Goal: Task Accomplishment & Management: Complete application form

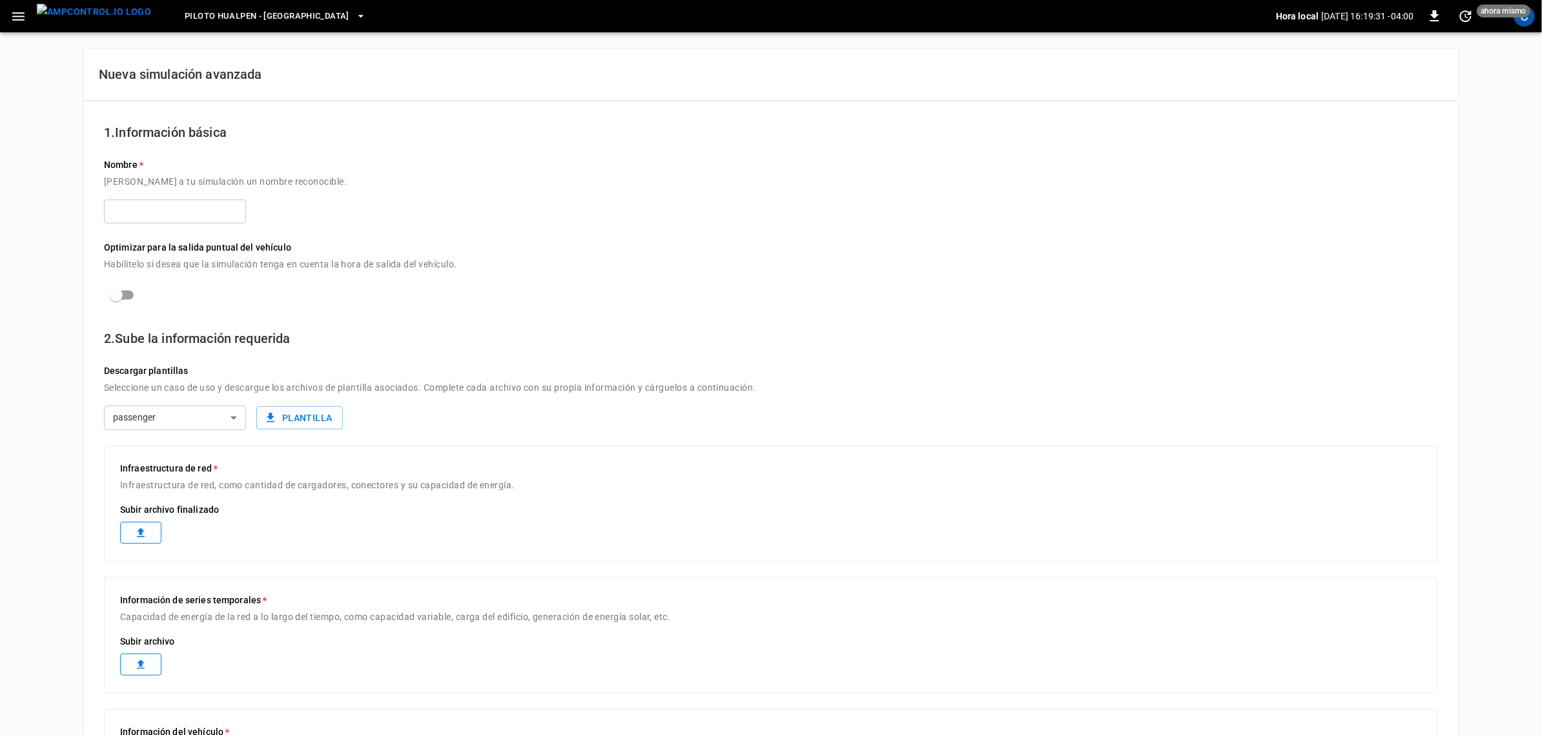
drag, startPoint x: 0, startPoint y: 0, endPoint x: 191, endPoint y: 214, distance: 287.3
click at [191, 214] on input "text" at bounding box center [175, 212] width 142 height 24
type input "***"
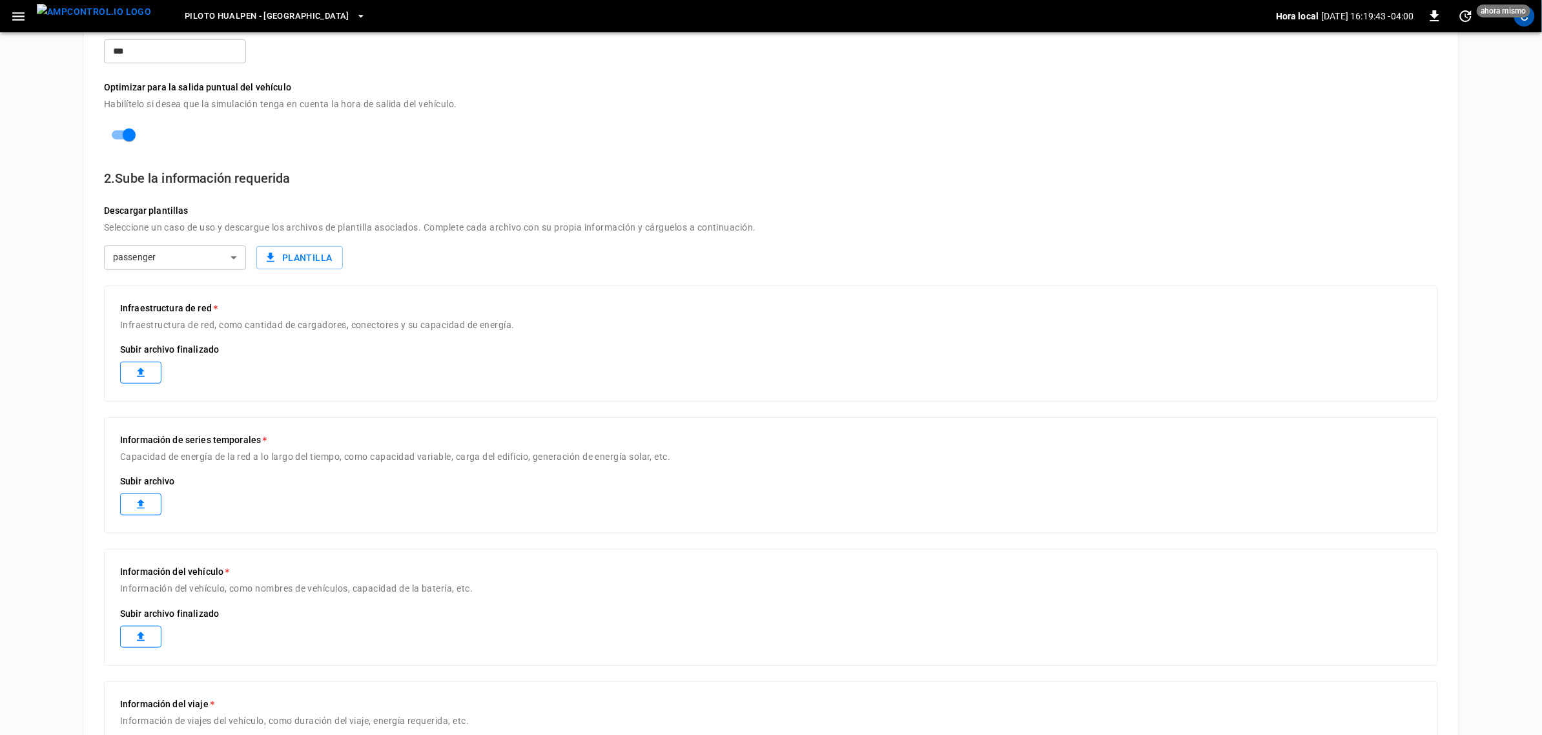
scroll to position [161, 0]
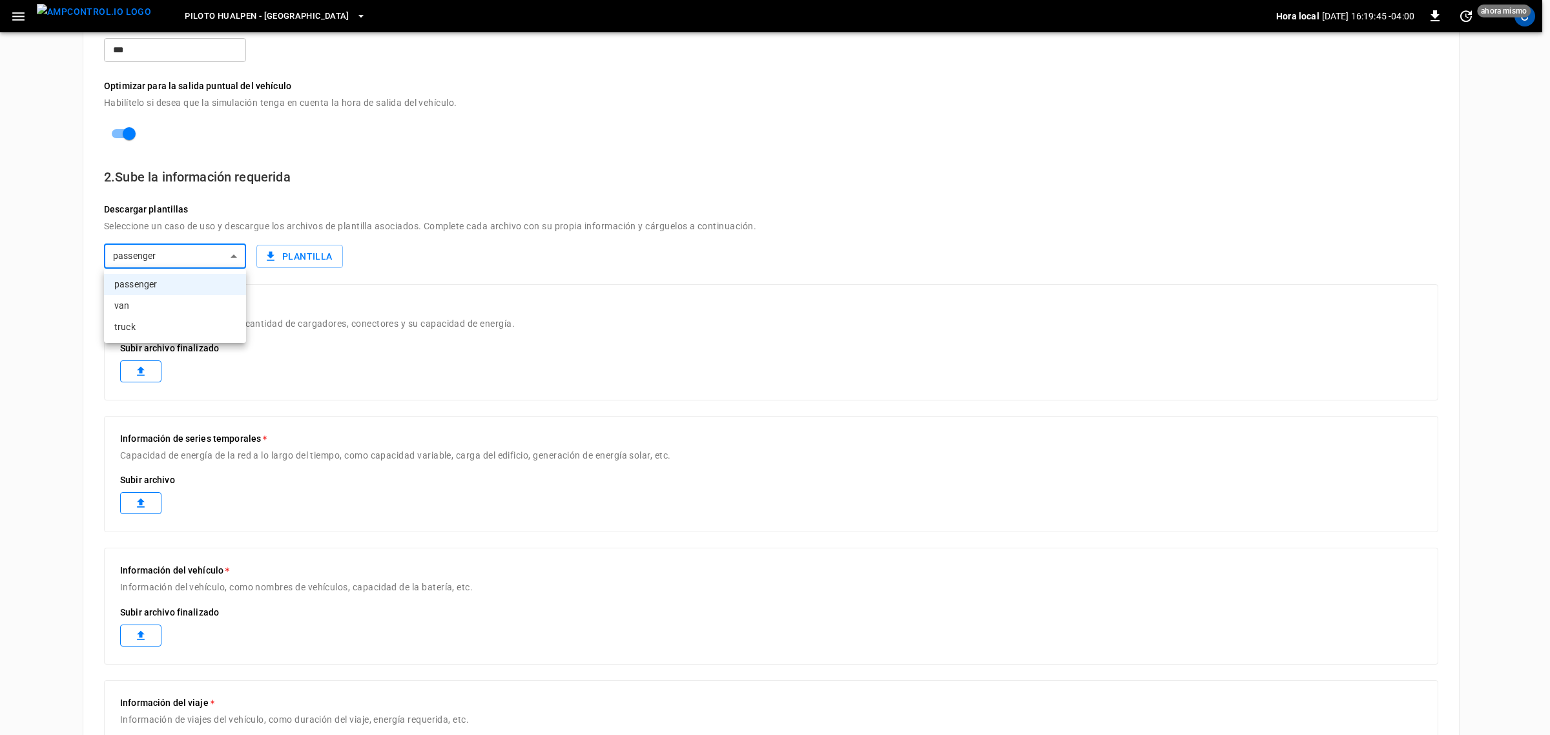
click at [176, 252] on body "Piloto Hualpen - [GEOGRAPHIC_DATA] local [DATE] 16:19:45 -04:00 0 ahora mismo C…" at bounding box center [775, 372] width 1550 height 1066
click at [176, 252] on div at bounding box center [775, 367] width 1550 height 735
click at [194, 257] on body "Piloto Hualpen - [GEOGRAPHIC_DATA] local [DATE] 16:19:46 -04:00 0 ahora mismo C…" at bounding box center [771, 372] width 1542 height 1066
click at [171, 324] on li "truck" at bounding box center [175, 326] width 142 height 21
type input "*****"
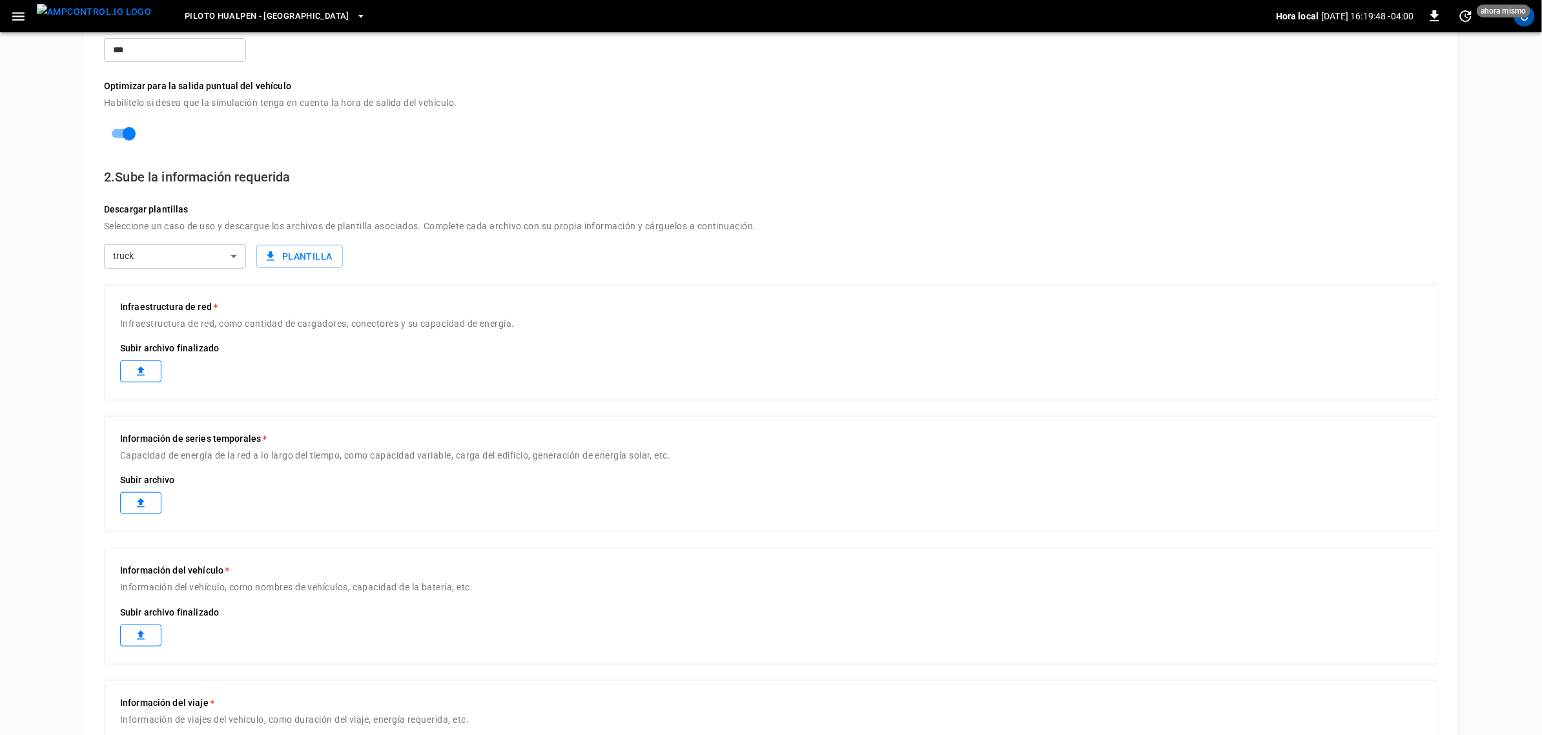
click at [65, 282] on div "Nueva simulación avanzada 1. Información básica Nombre Dale a tu simulación un …" at bounding box center [771, 387] width 1542 height 1033
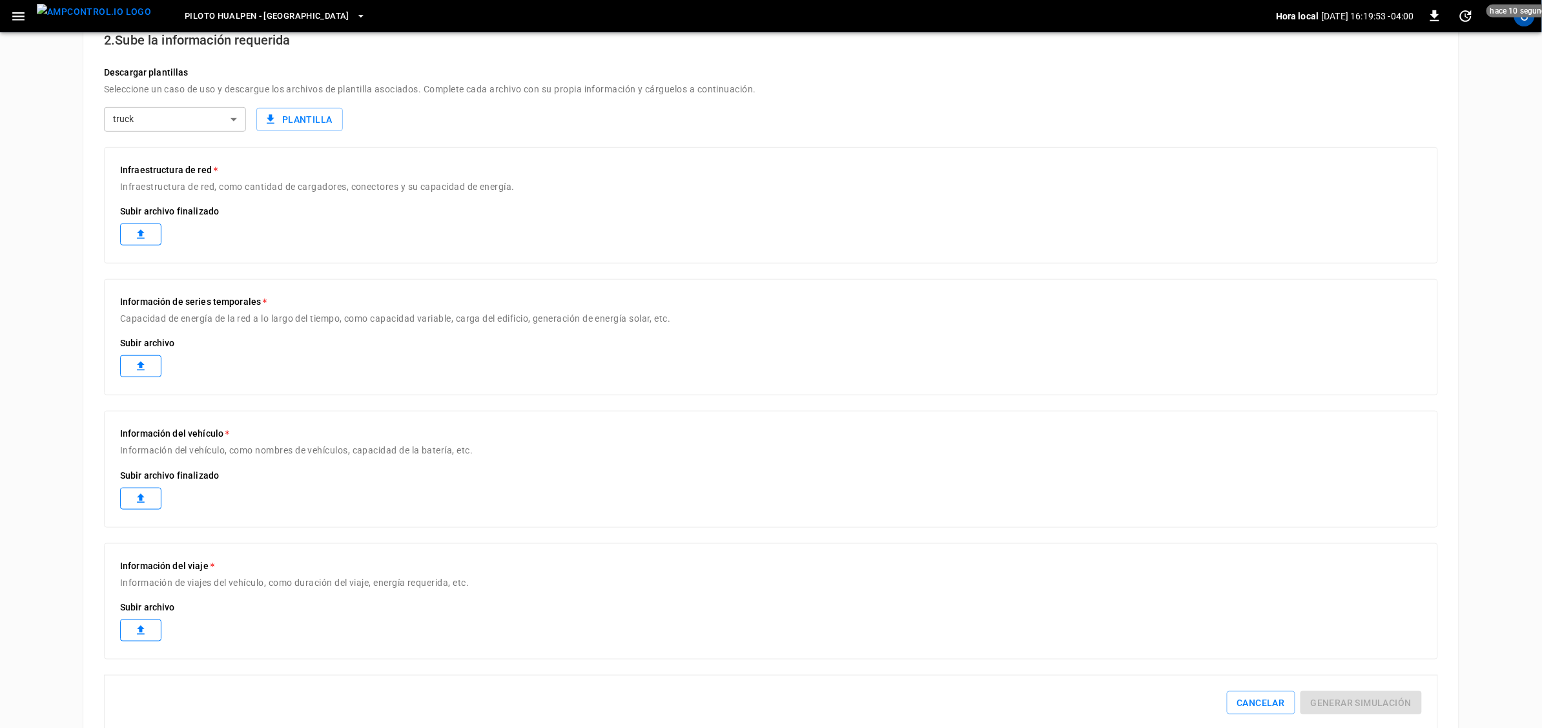
scroll to position [260, 0]
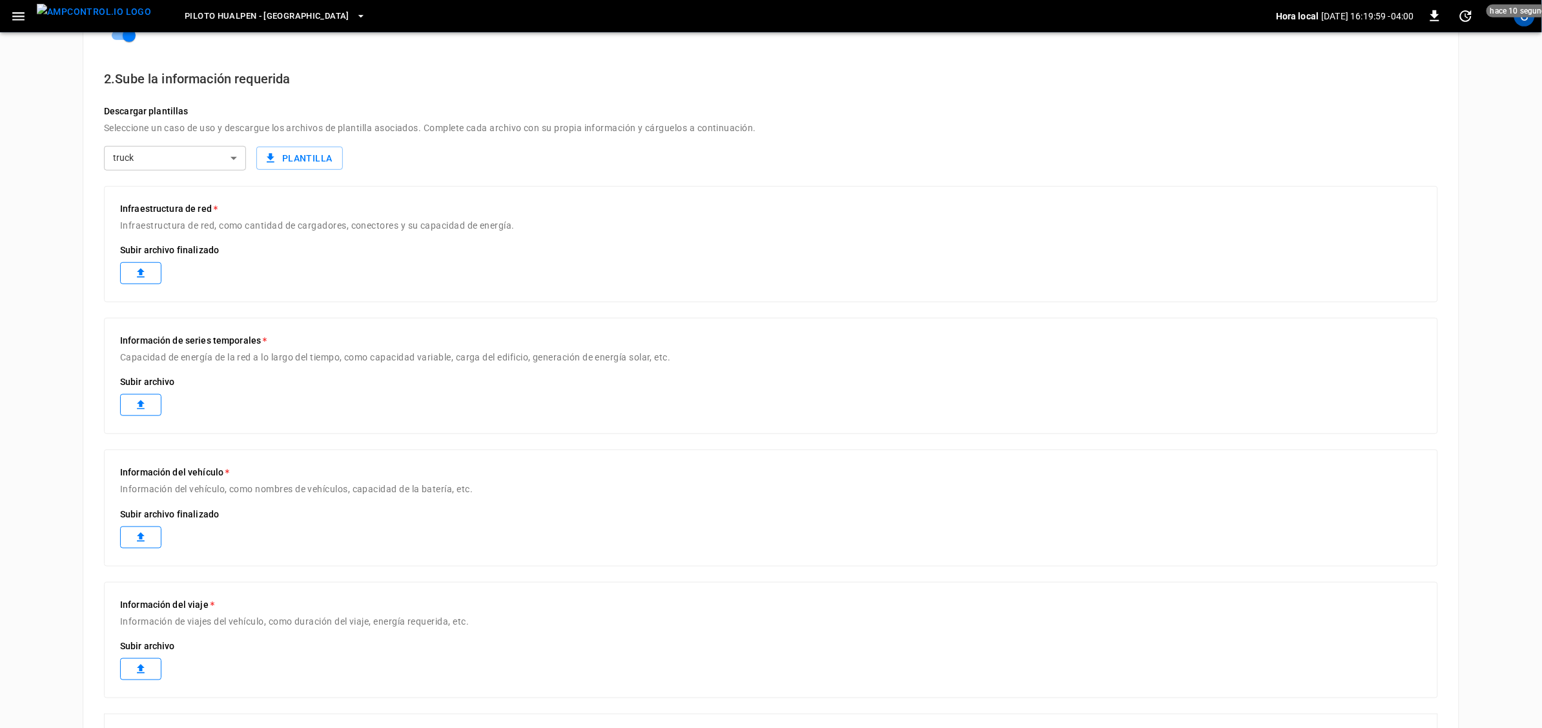
click at [150, 670] on label at bounding box center [140, 669] width 41 height 22
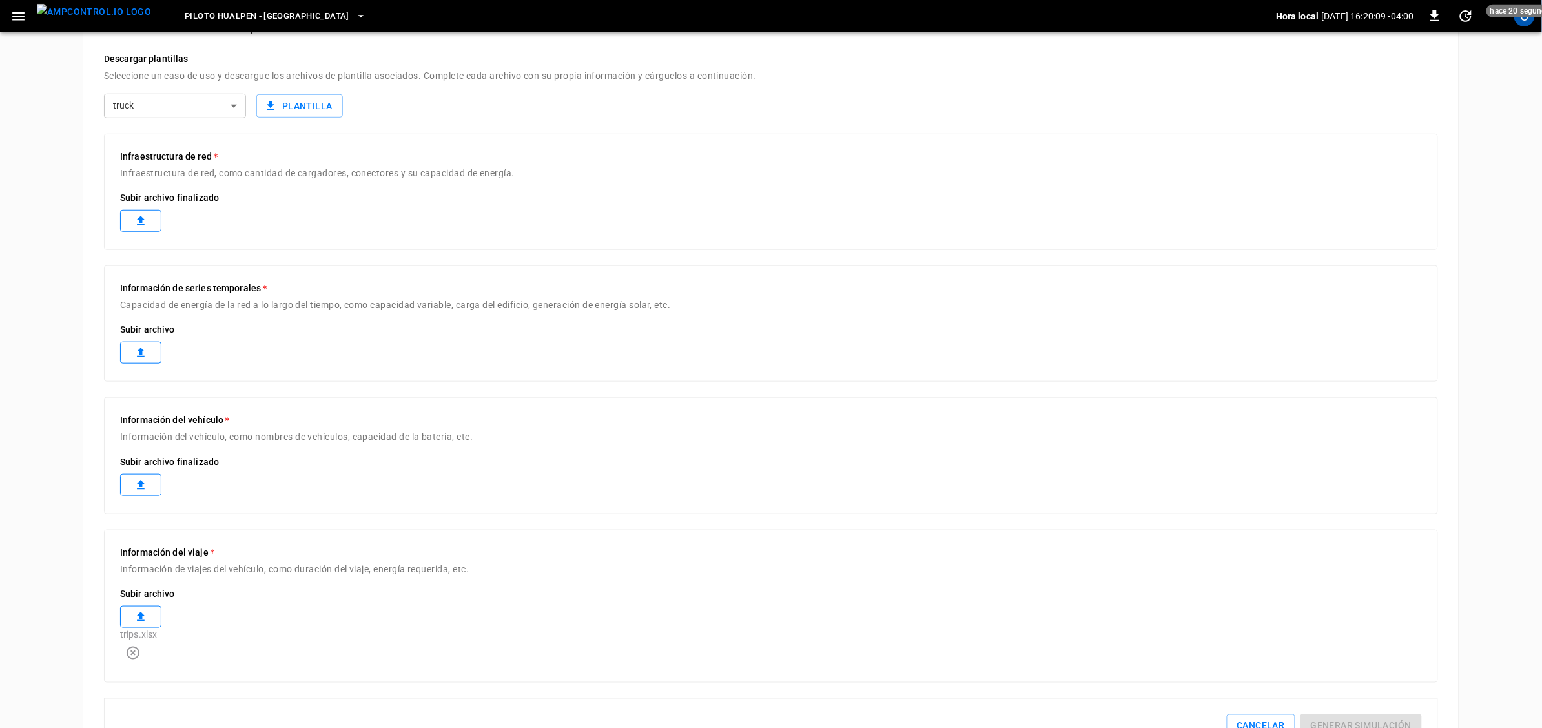
scroll to position [340, 0]
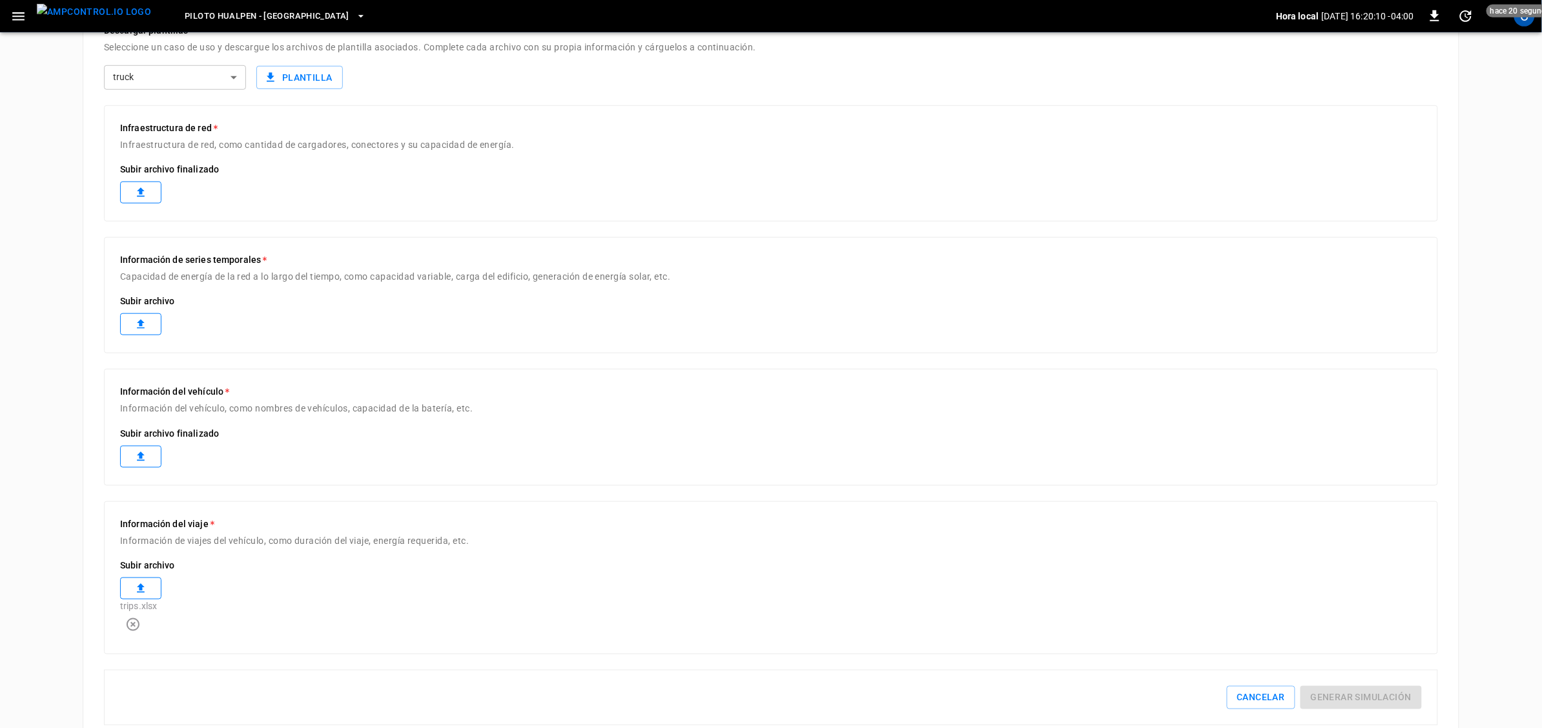
click at [140, 448] on label at bounding box center [140, 457] width 41 height 22
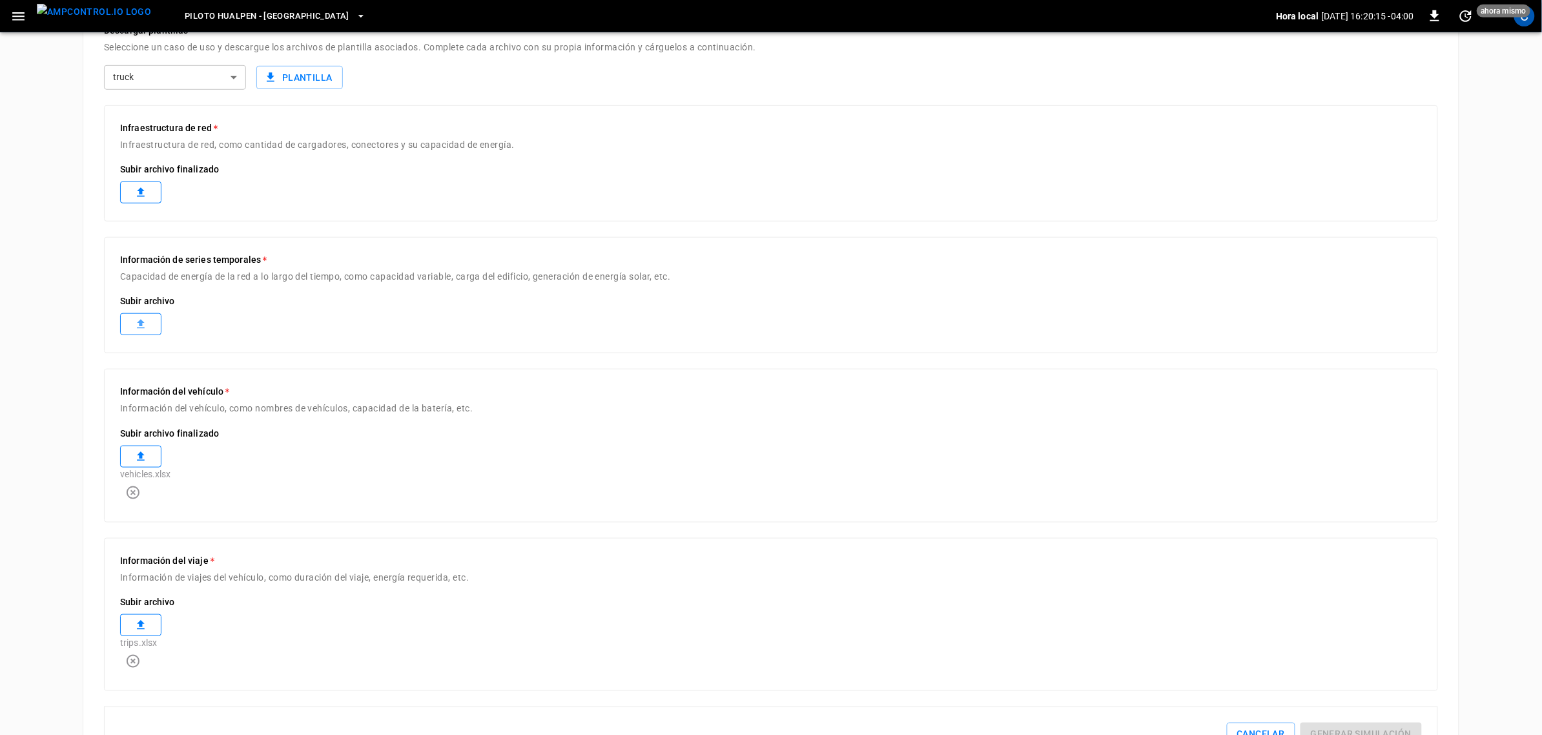
click at [136, 322] on icon at bounding box center [140, 324] width 13 height 13
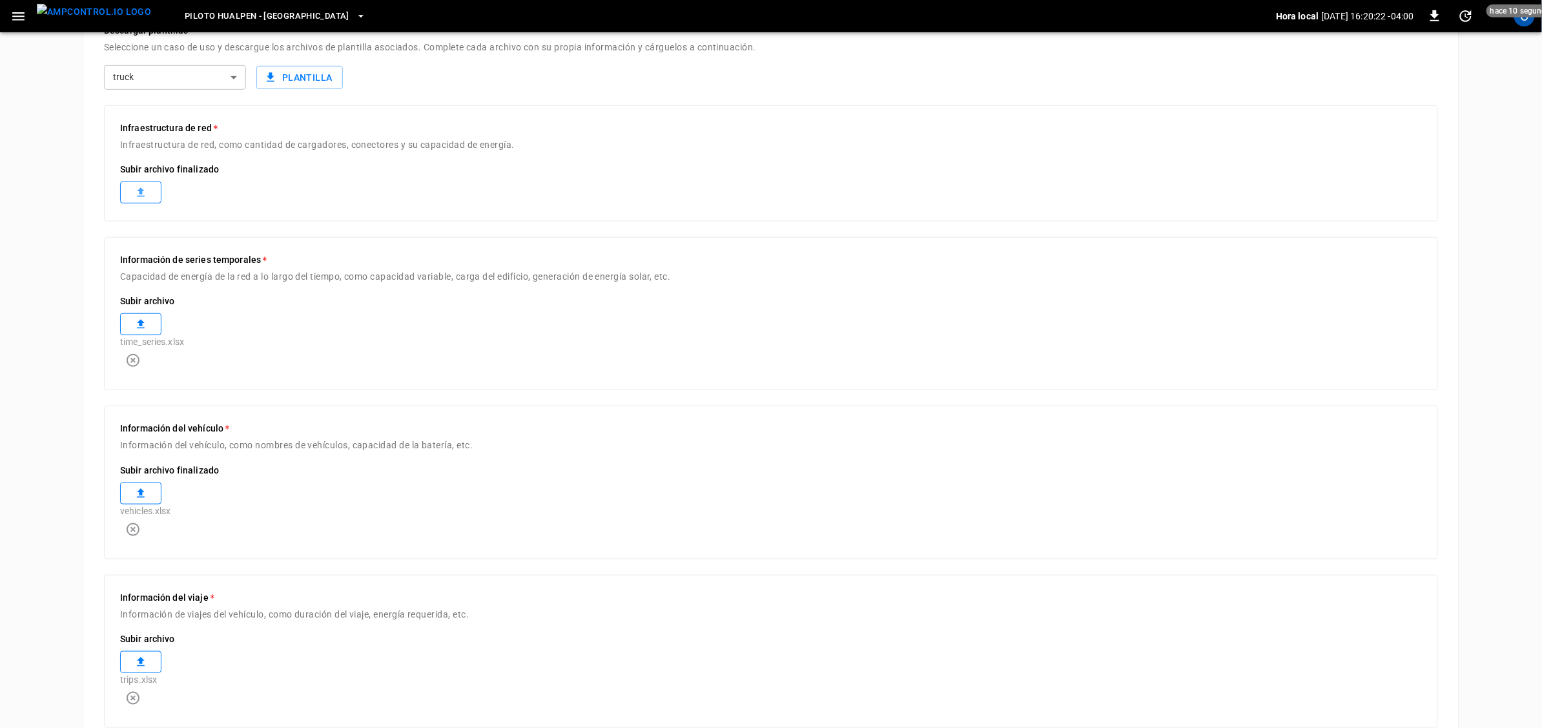
click at [154, 188] on label at bounding box center [140, 192] width 41 height 22
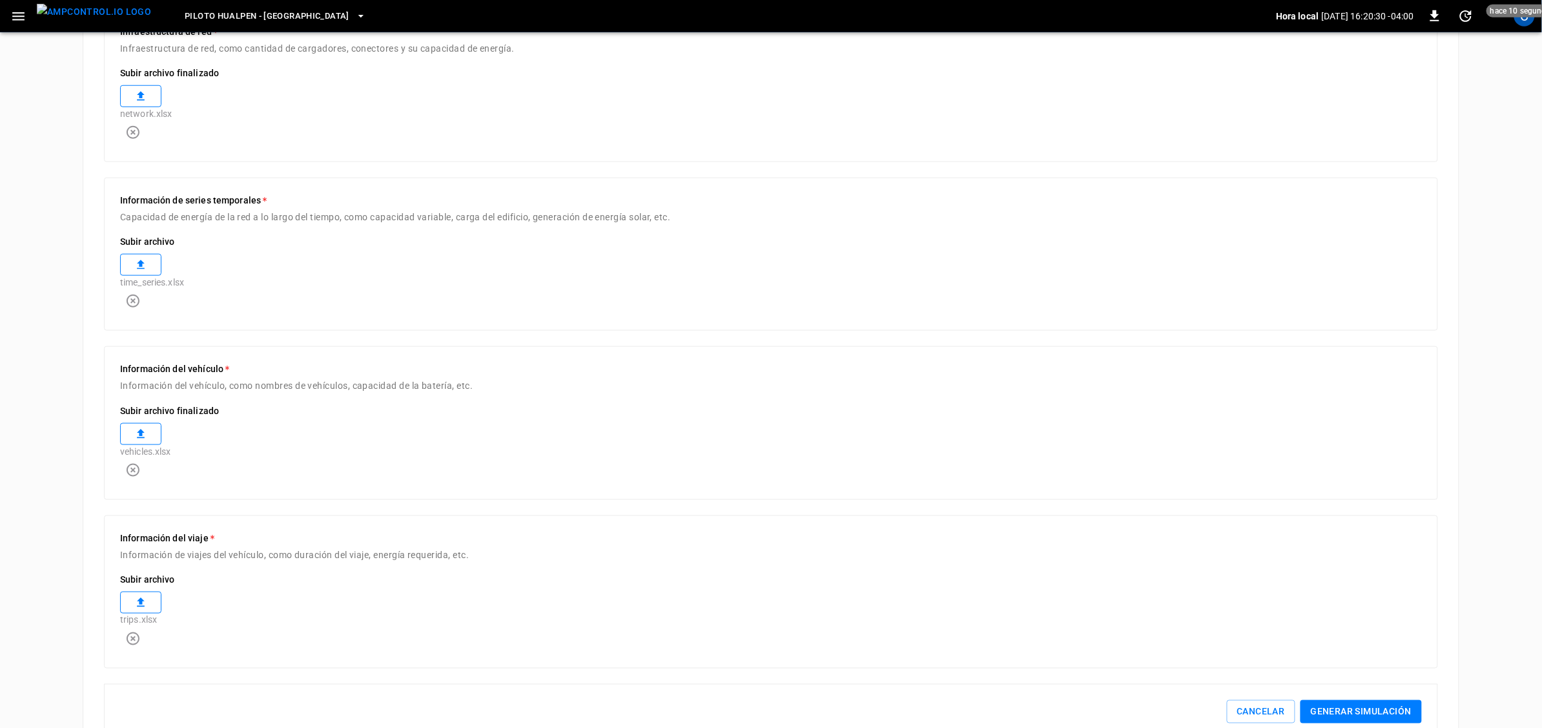
scroll to position [454, 0]
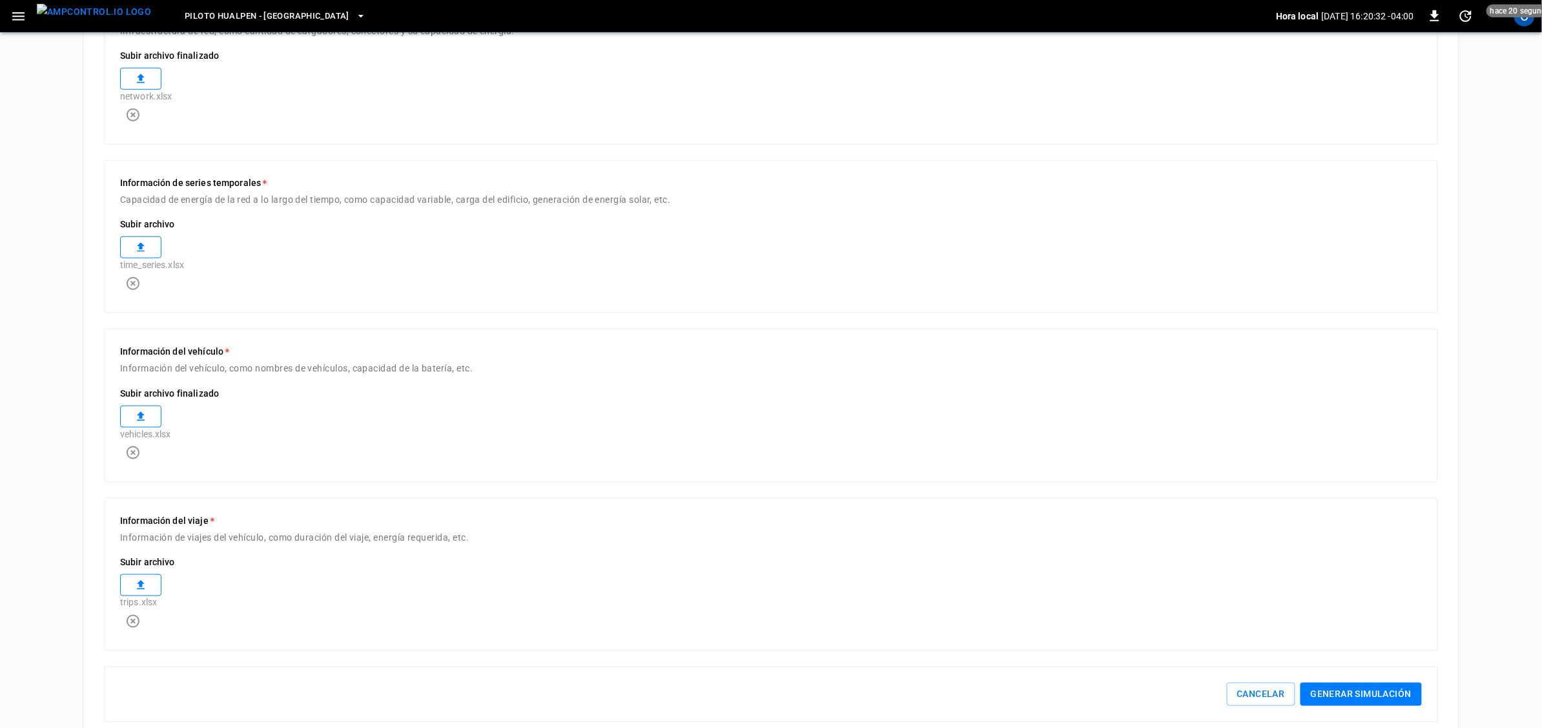
click at [1342, 683] on button "Generar simulación" at bounding box center [1361, 695] width 121 height 24
click at [1462, 99] on icon "Close" at bounding box center [1455, 105] width 13 height 13
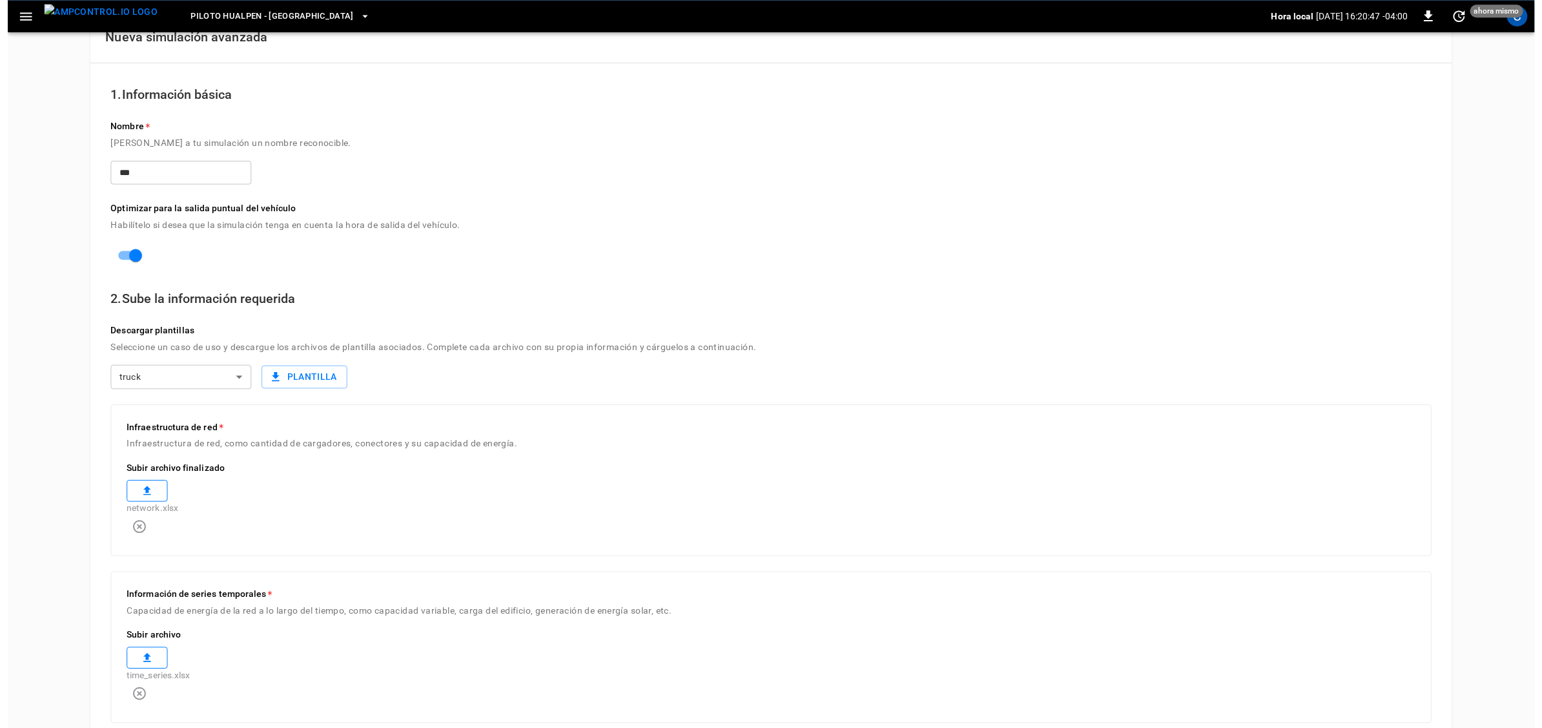
scroll to position [0, 0]
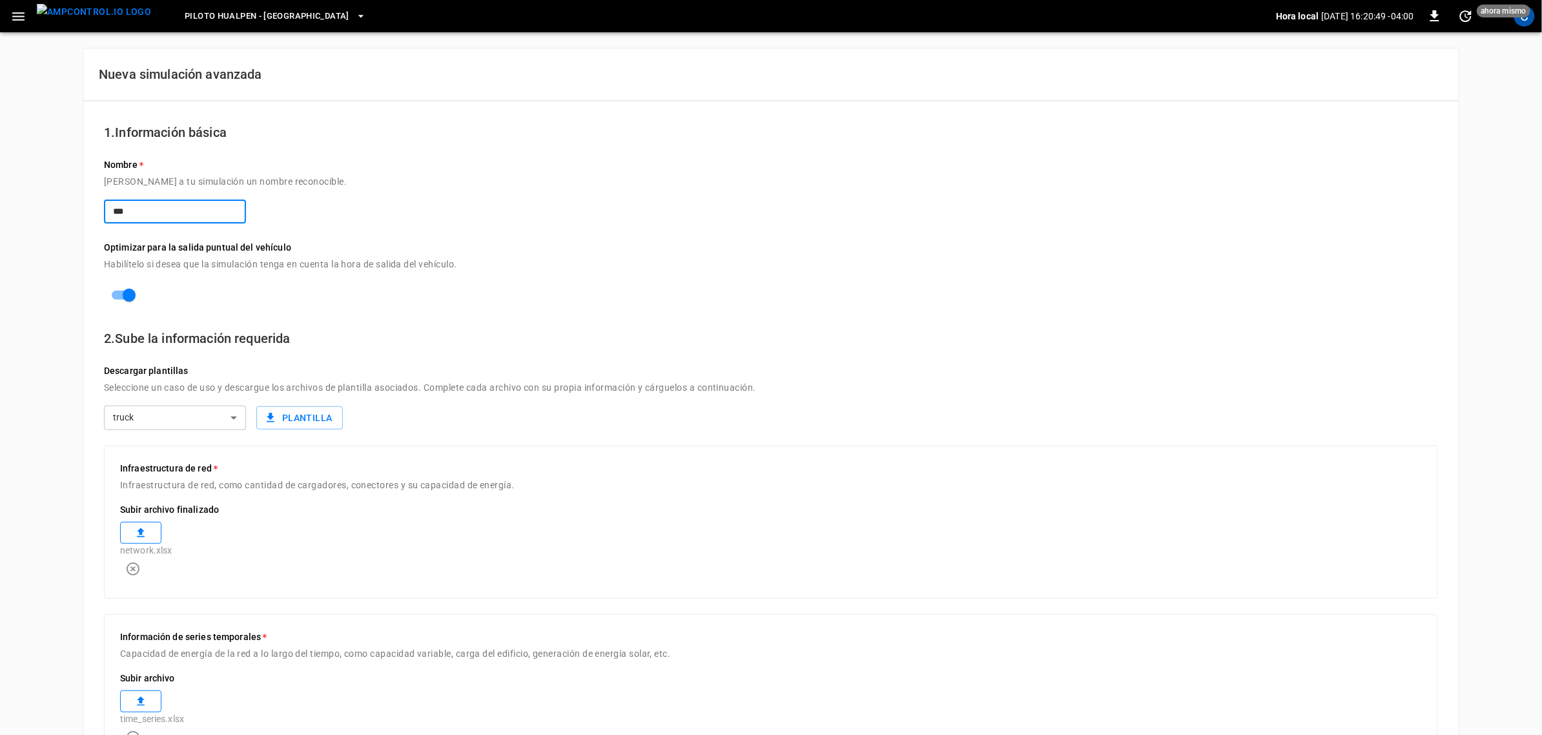
drag, startPoint x: 150, startPoint y: 212, endPoint x: 0, endPoint y: 197, distance: 151.2
click at [0, 197] on div "Nueva simulación avanzada 1. Información básica Nombre Dale a tu simulación un …" at bounding box center [771, 622] width 1542 height 1181
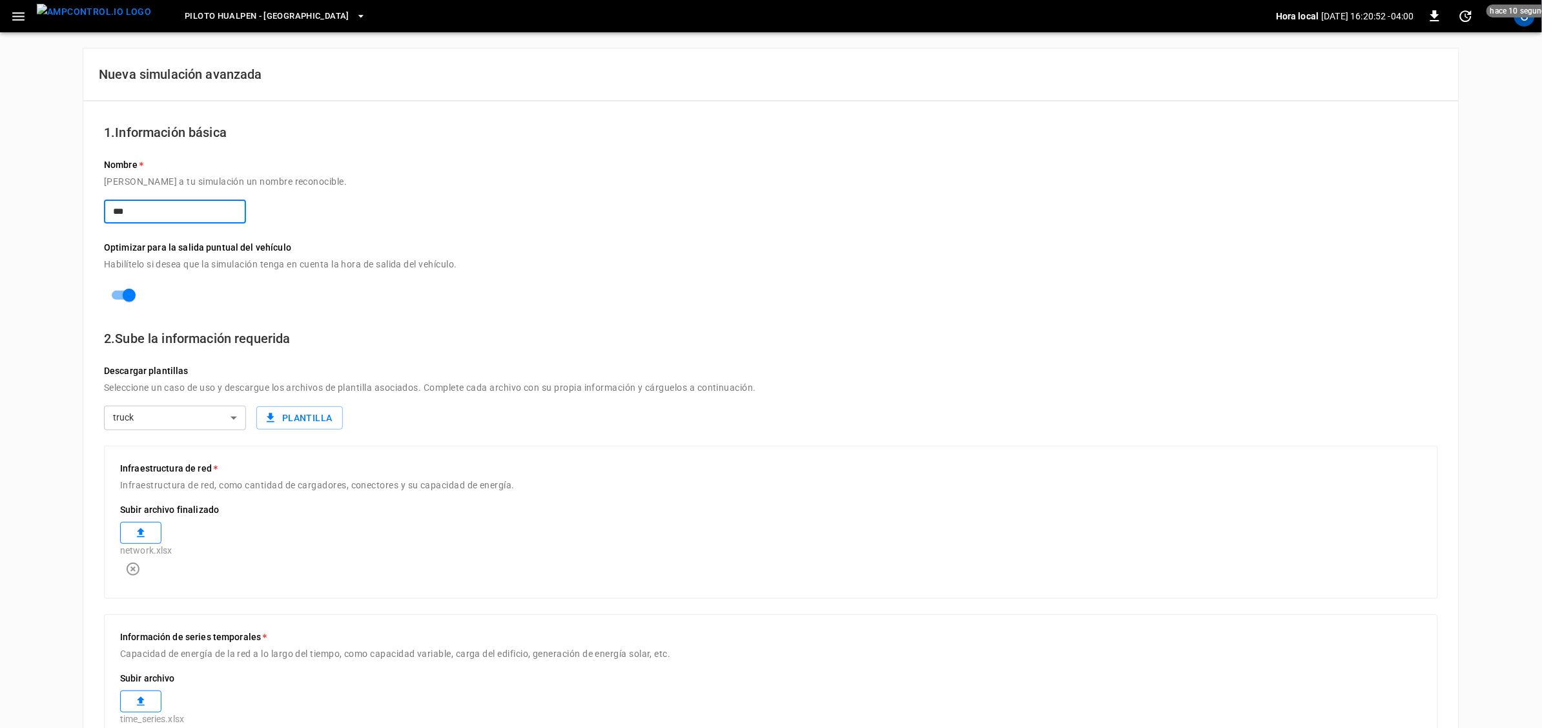
type input "***"
click at [630, 198] on p "[PERSON_NAME] a tu simulación un nombre reconocible." at bounding box center [771, 186] width 1334 height 28
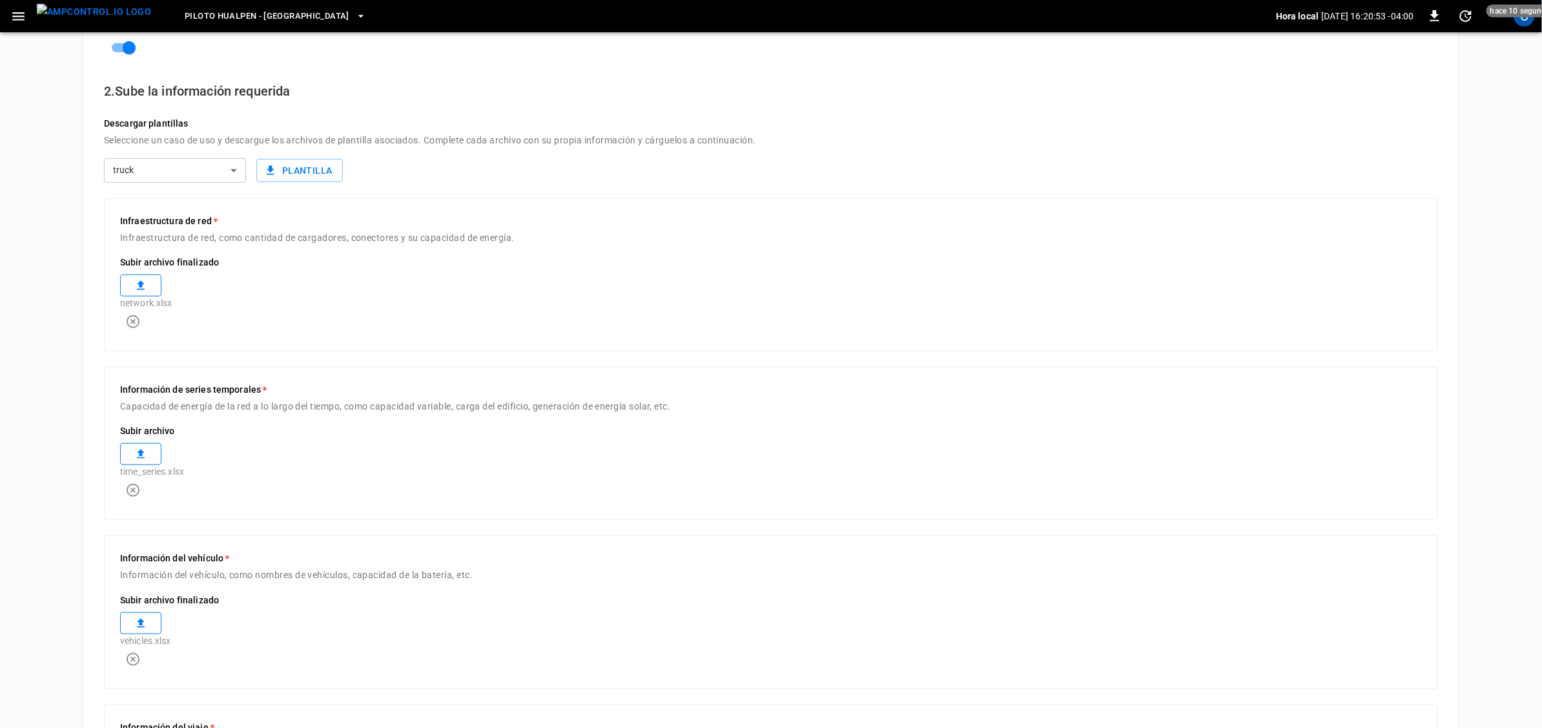
scroll to position [454, 0]
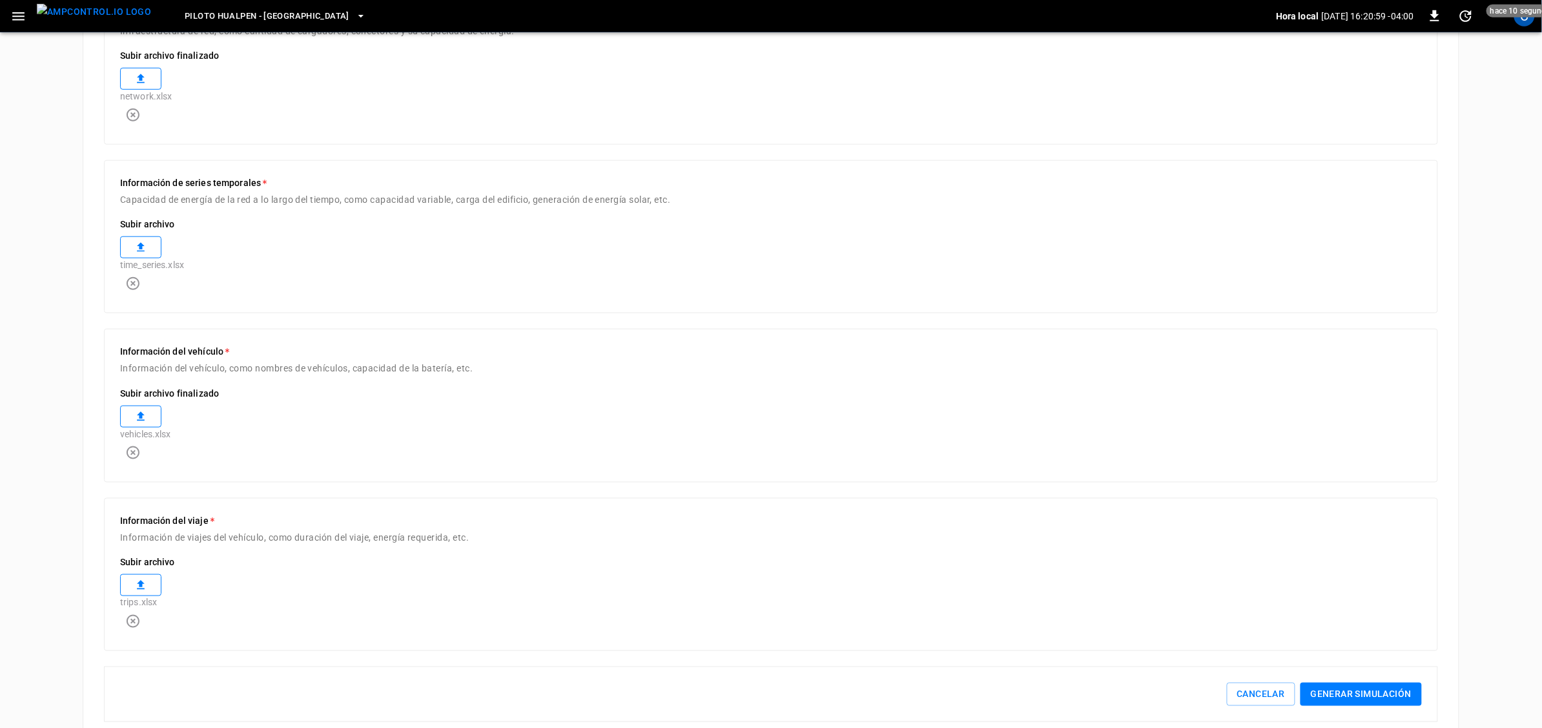
click at [1342, 683] on button "Generar simulación" at bounding box center [1361, 695] width 121 height 24
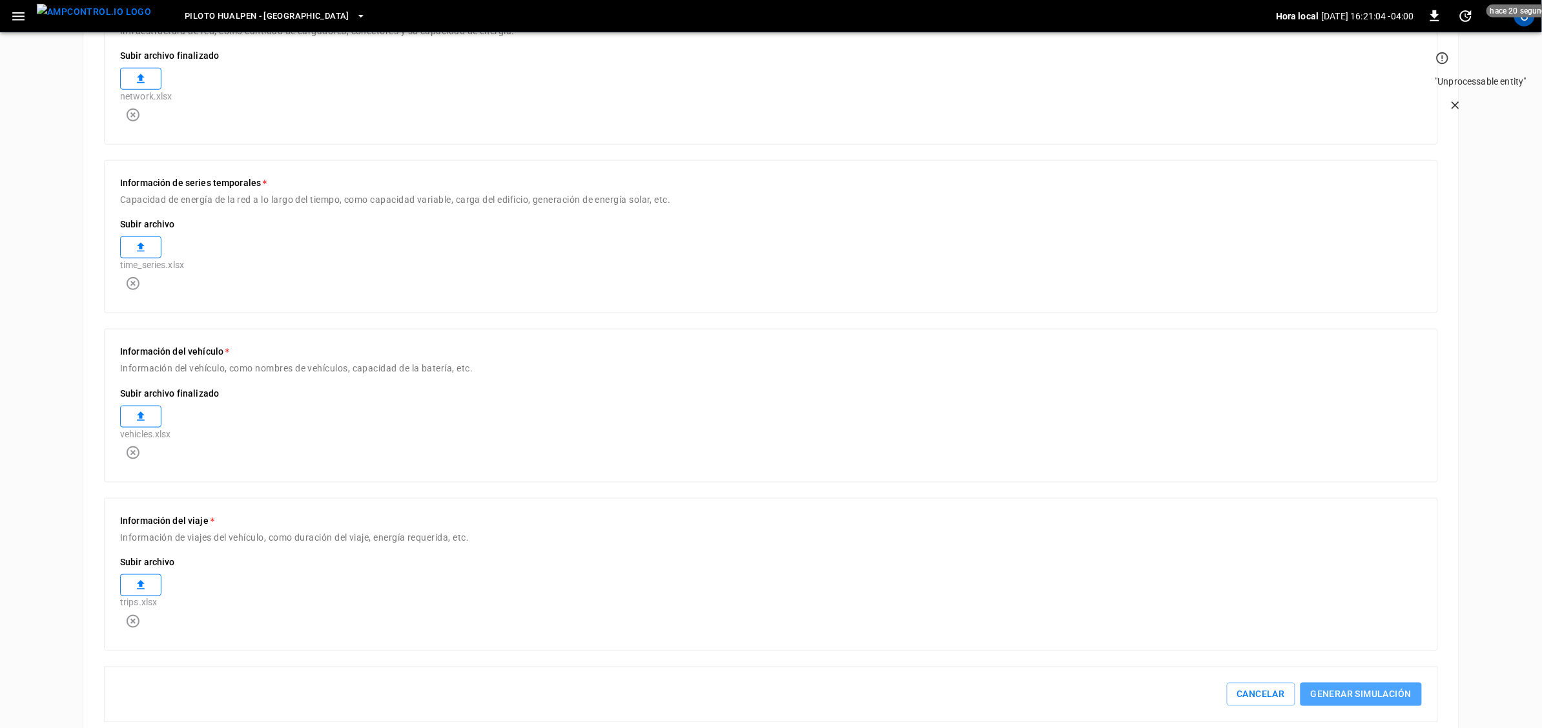
click at [1342, 683] on button "Generar simulación" at bounding box center [1361, 695] width 121 height 24
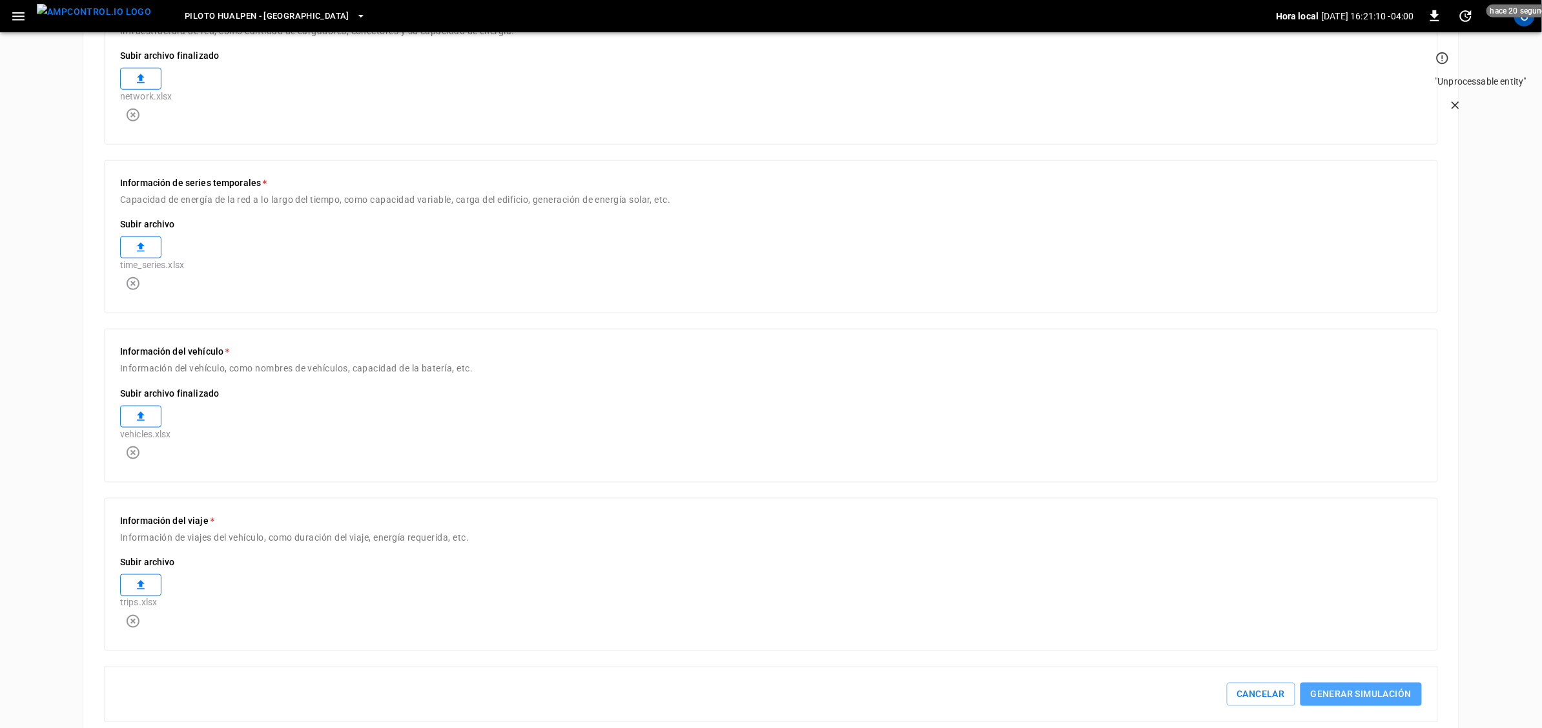
click at [1342, 683] on button "Generar simulación" at bounding box center [1361, 695] width 121 height 24
click at [141, 614] on icon "button" at bounding box center [133, 622] width 16 height 16
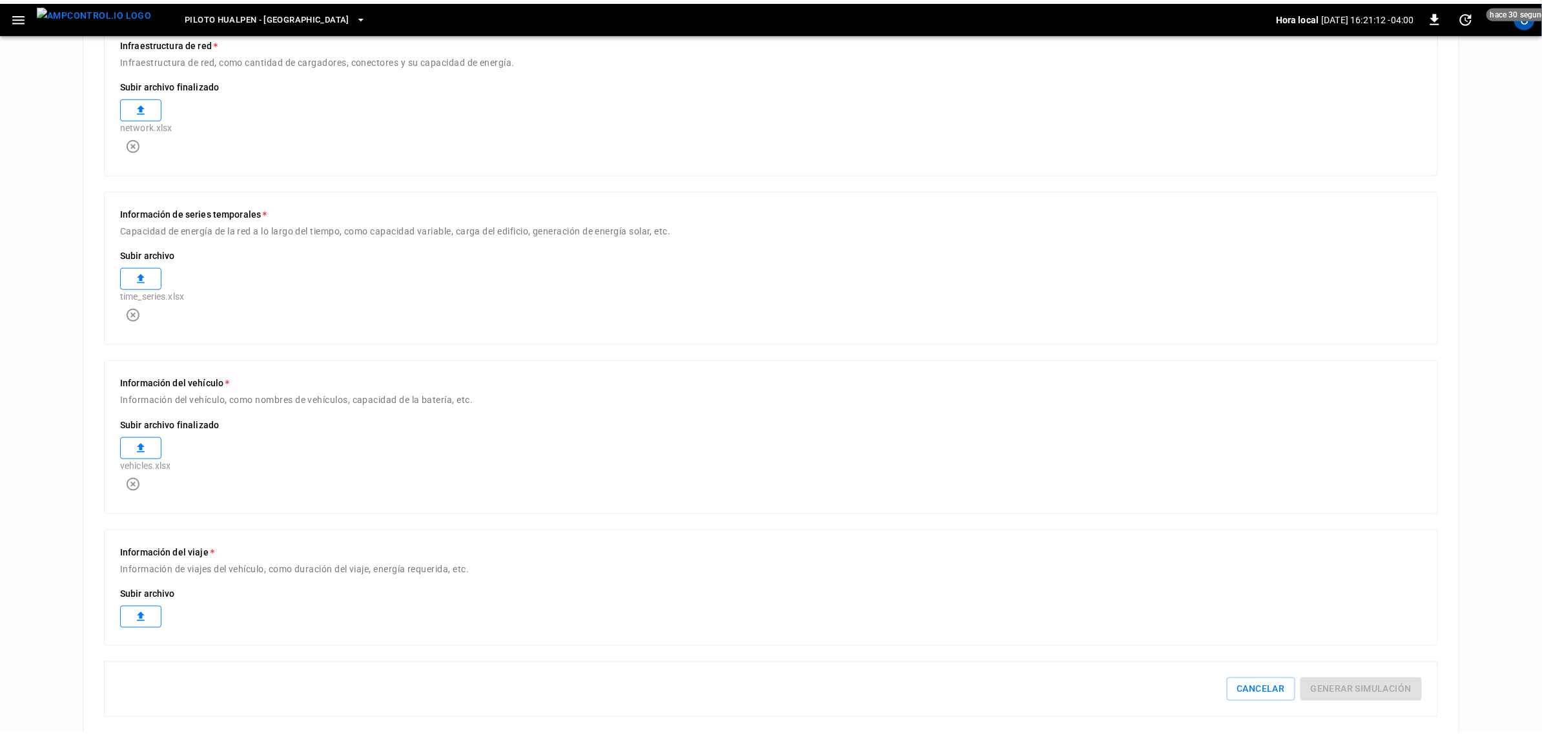
scroll to position [419, 0]
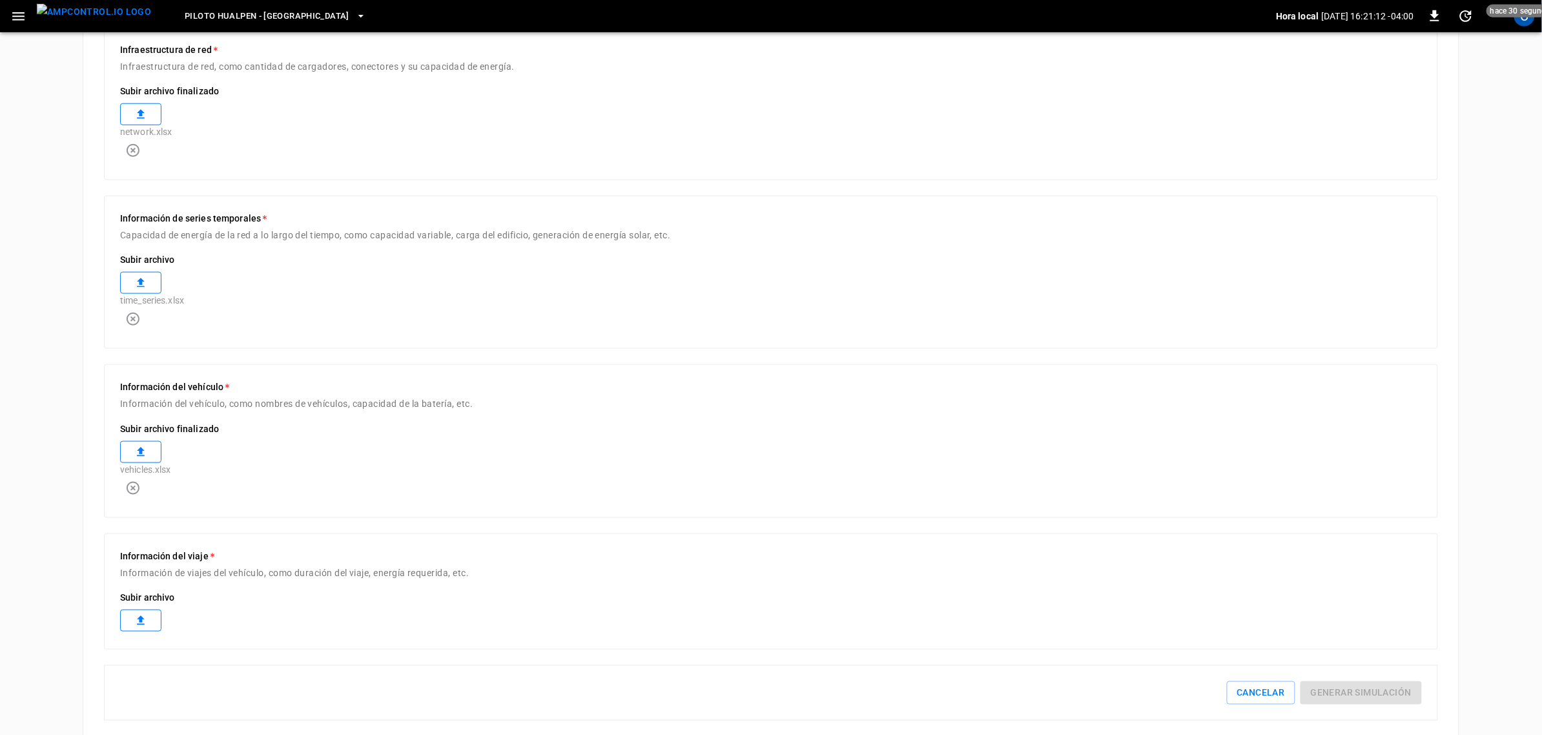
click at [156, 610] on label at bounding box center [140, 621] width 41 height 22
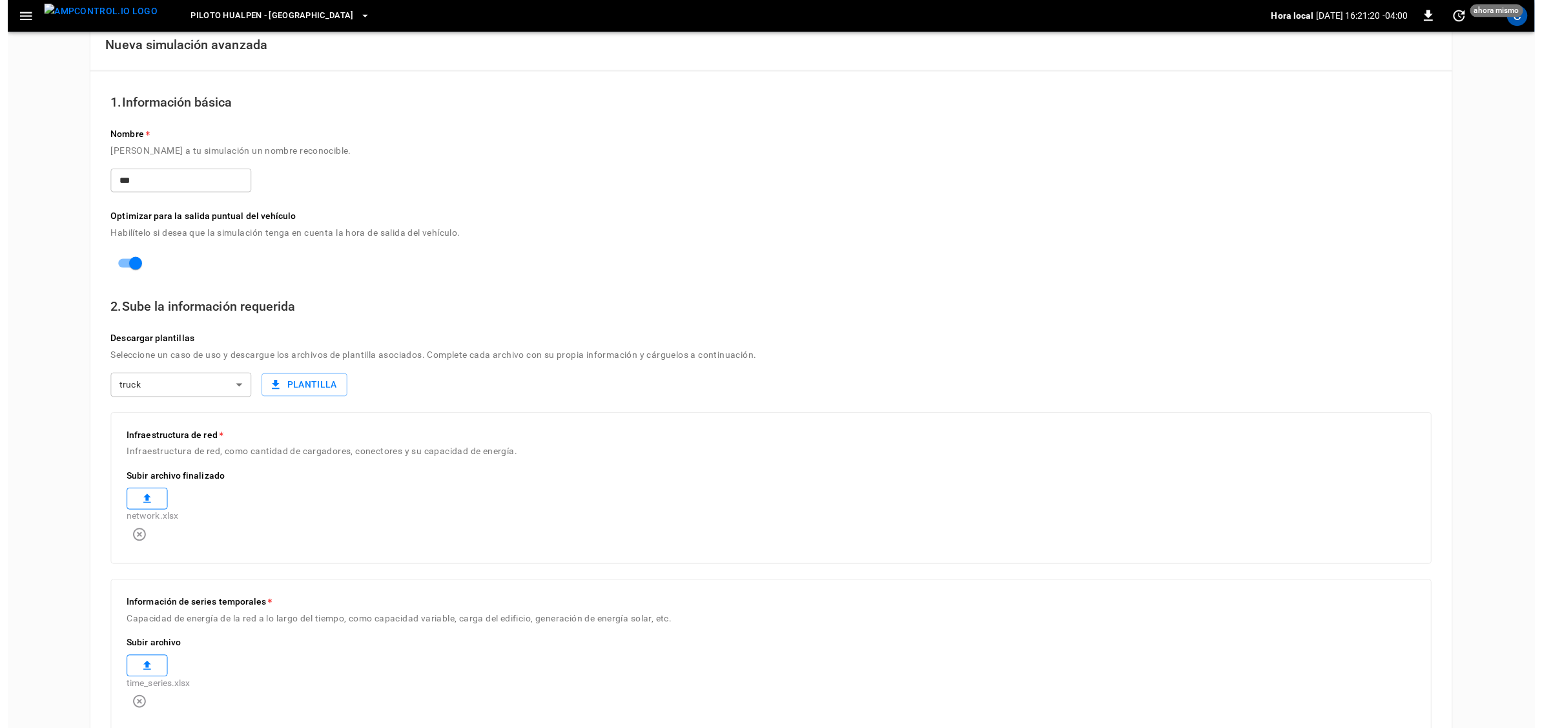
scroll to position [23, 0]
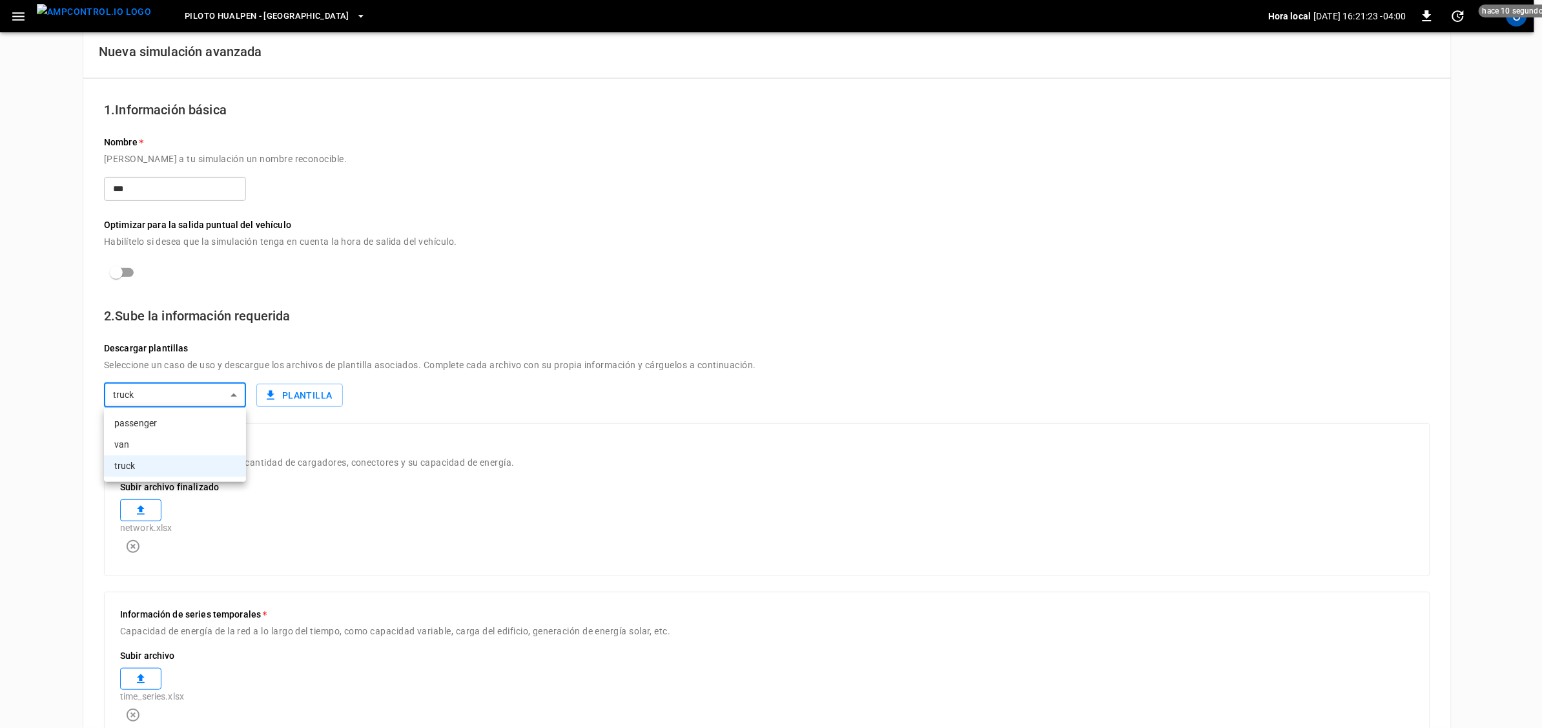
click at [227, 396] on body "Piloto Hualpen - [GEOGRAPHIC_DATA] local [DATE] 16:21:23 -04:00 0 hace 10 segun…" at bounding box center [771, 583] width 1542 height 1213
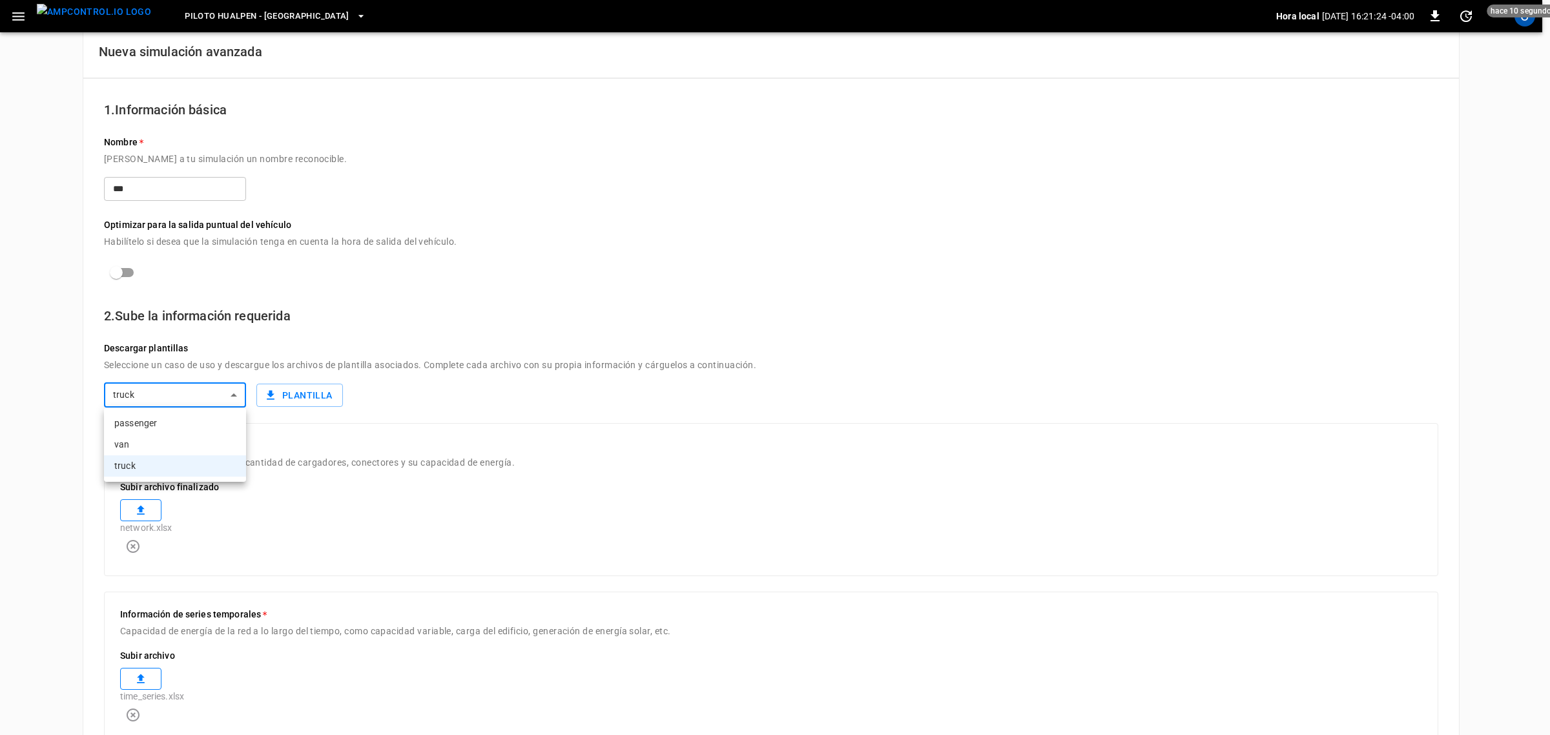
click at [201, 382] on div at bounding box center [775, 367] width 1550 height 735
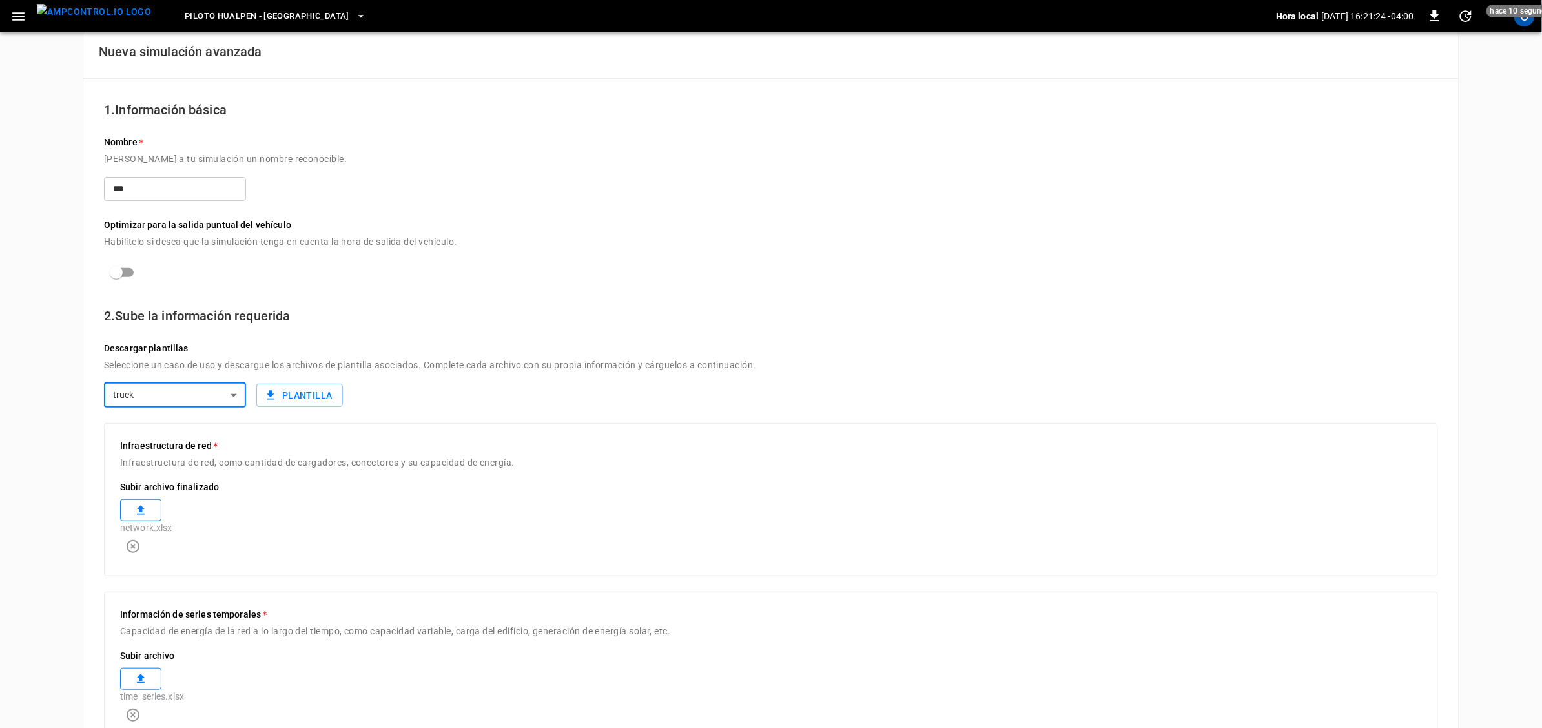
click at [218, 349] on label "Descargar plantillas" at bounding box center [771, 349] width 1334 height 14
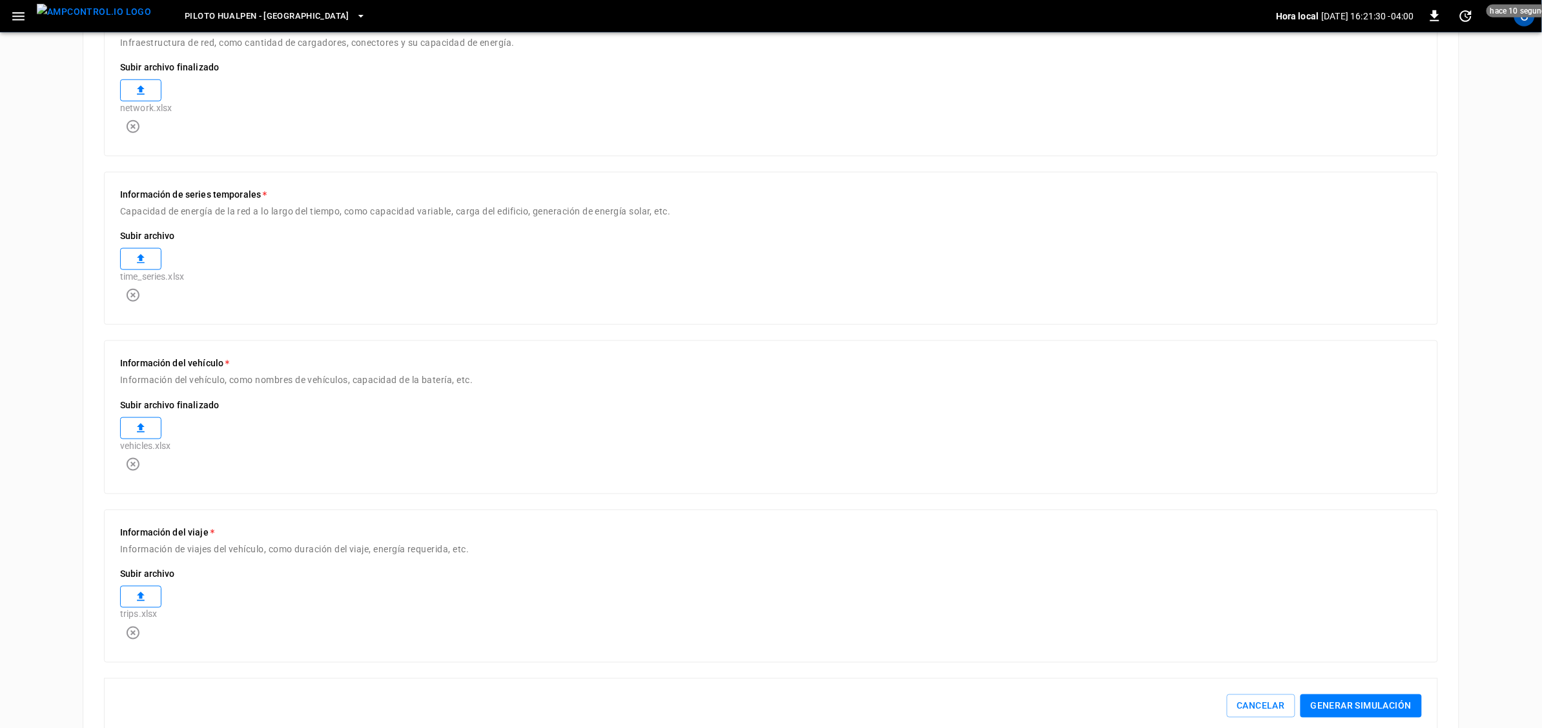
scroll to position [454, 0]
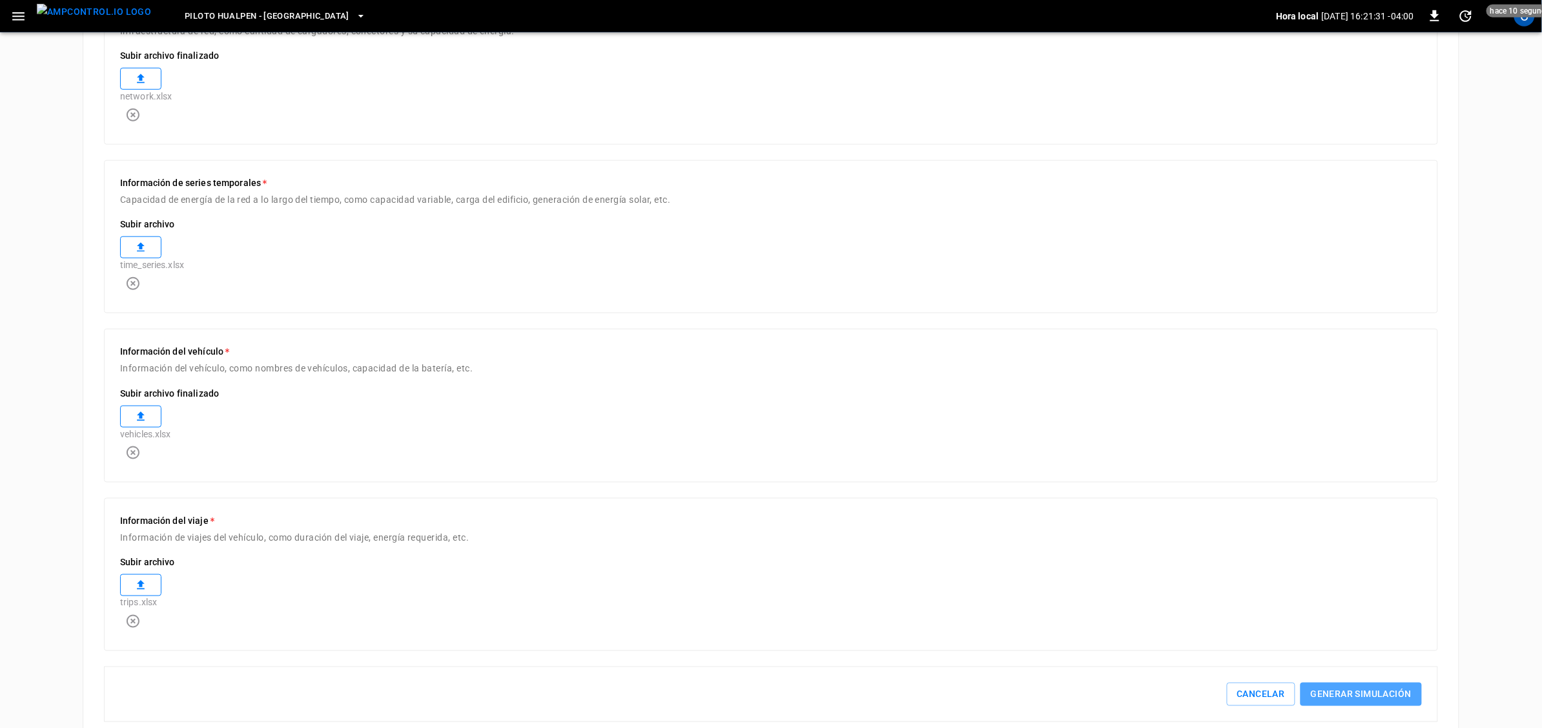
click at [1396, 683] on button "Generar simulación" at bounding box center [1361, 695] width 121 height 24
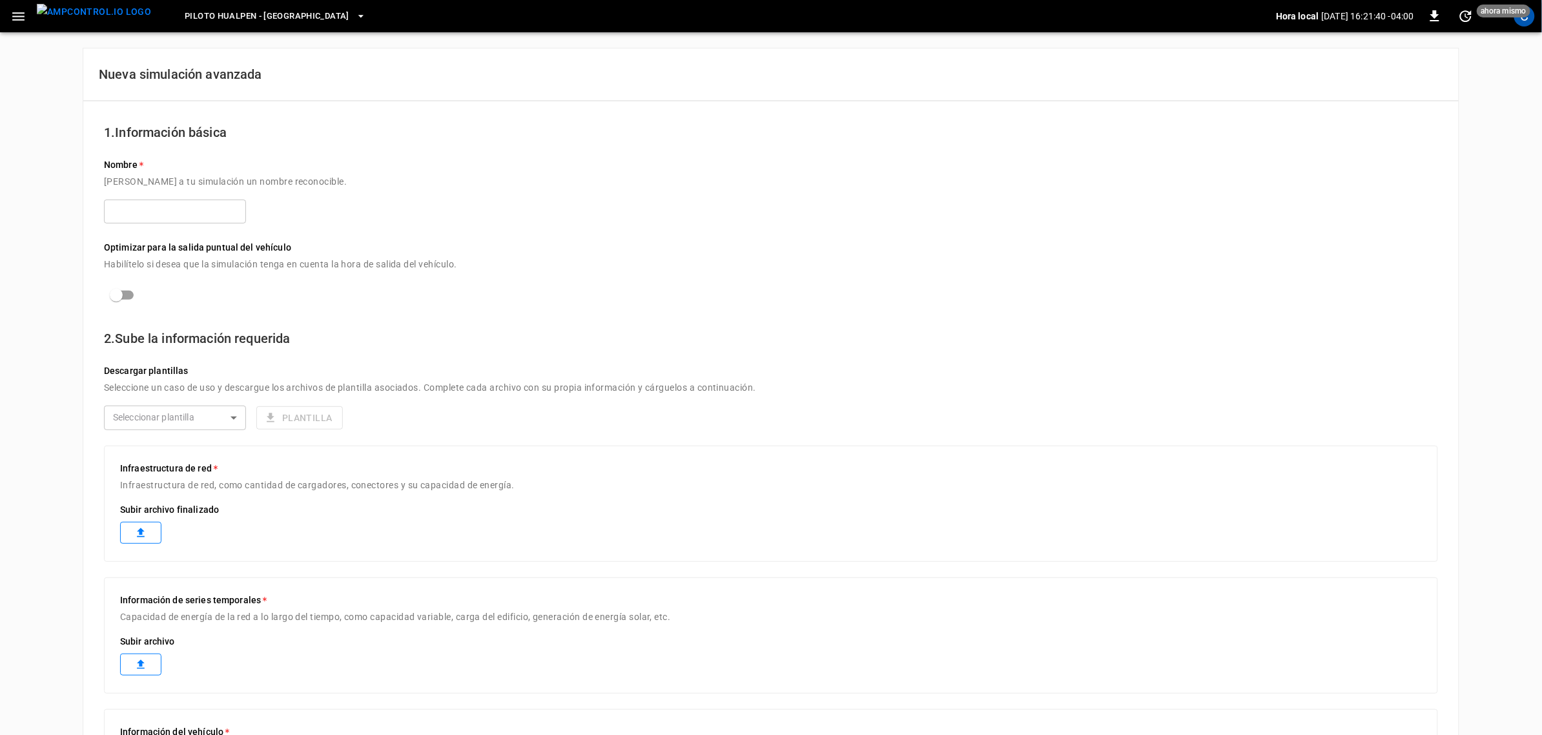
click at [169, 217] on input "text" at bounding box center [175, 212] width 142 height 24
type input "***"
click at [81, 214] on div "Nueva simulación avanzada 1. Información básica Nombre Dale a tu simulación un …" at bounding box center [771, 548] width 1542 height 1033
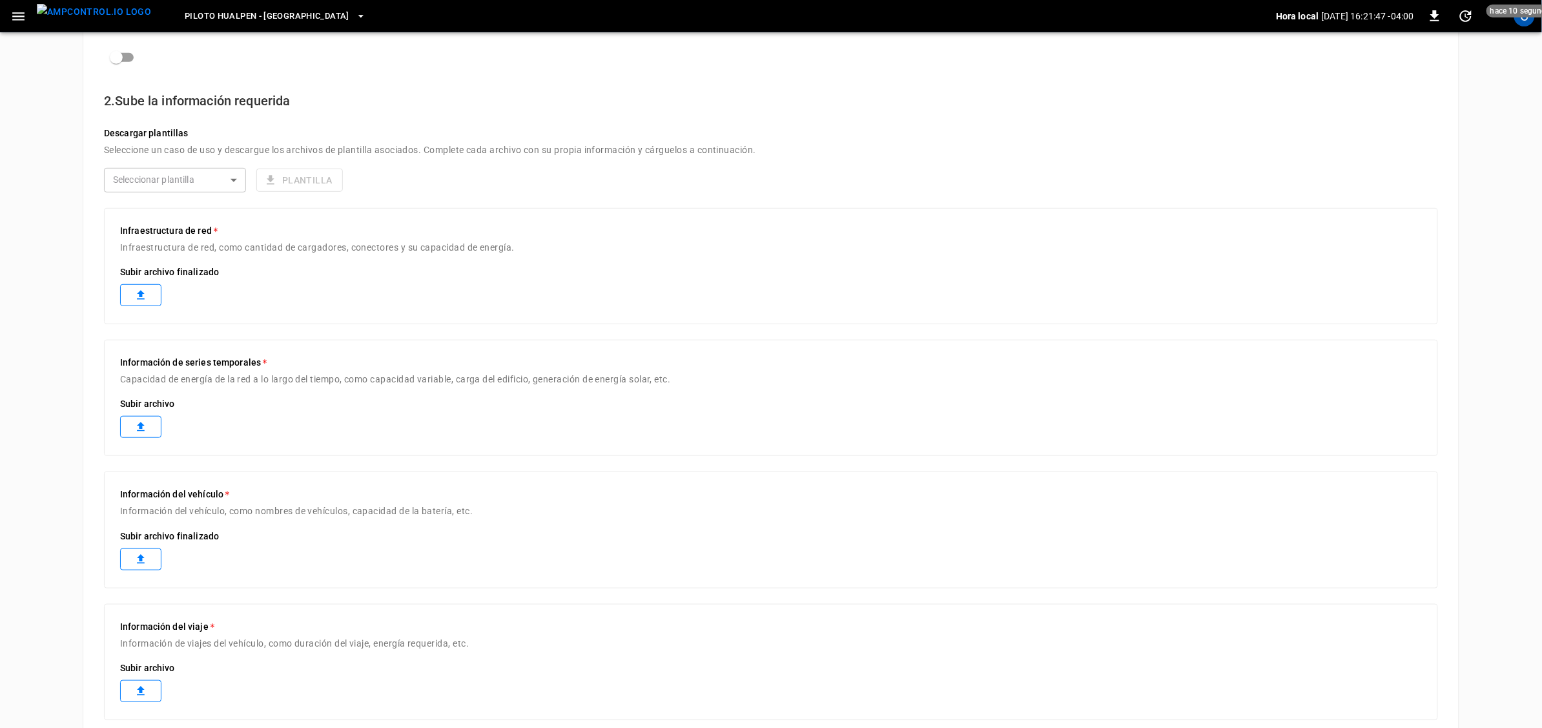
scroll to position [242, 0]
click at [136, 286] on icon at bounding box center [140, 290] width 13 height 13
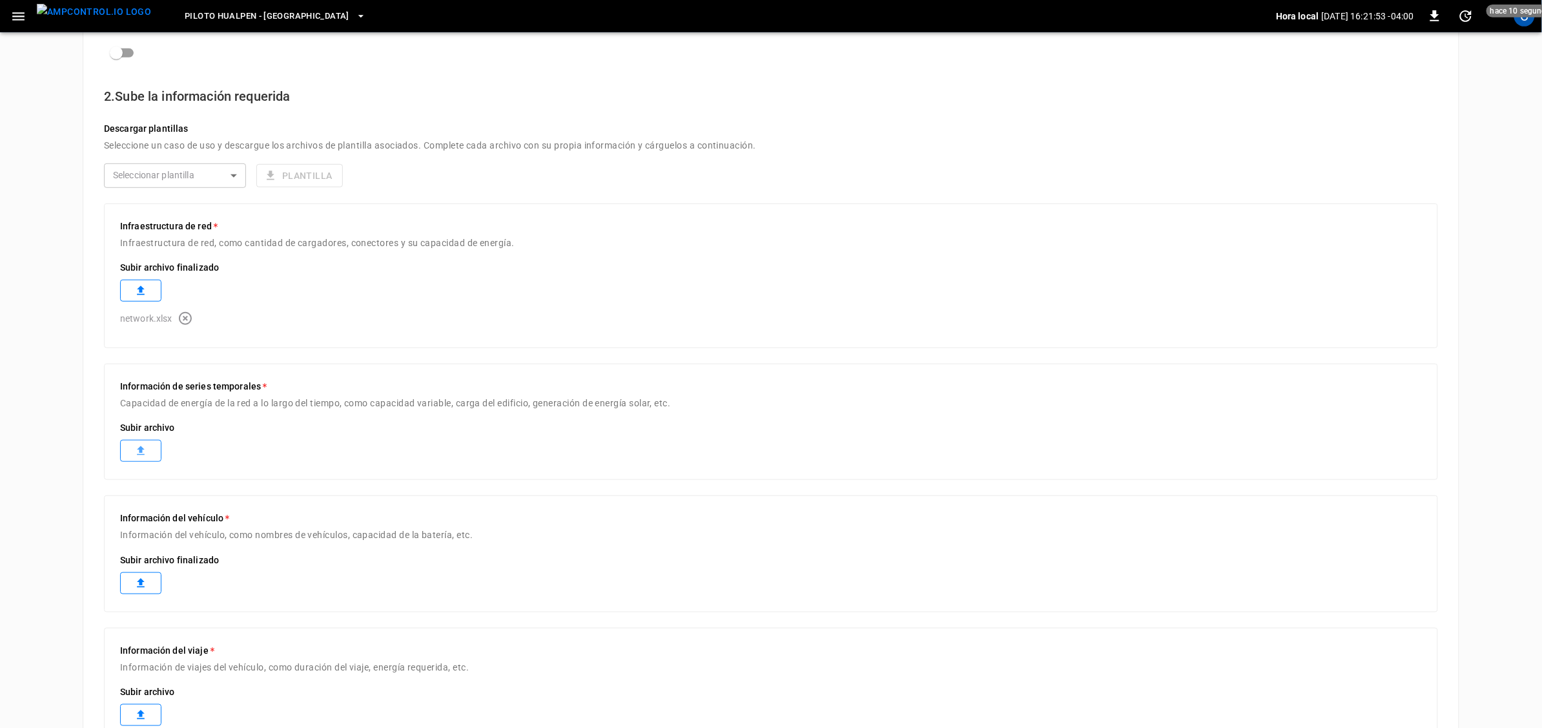
click at [150, 444] on label at bounding box center [140, 451] width 41 height 22
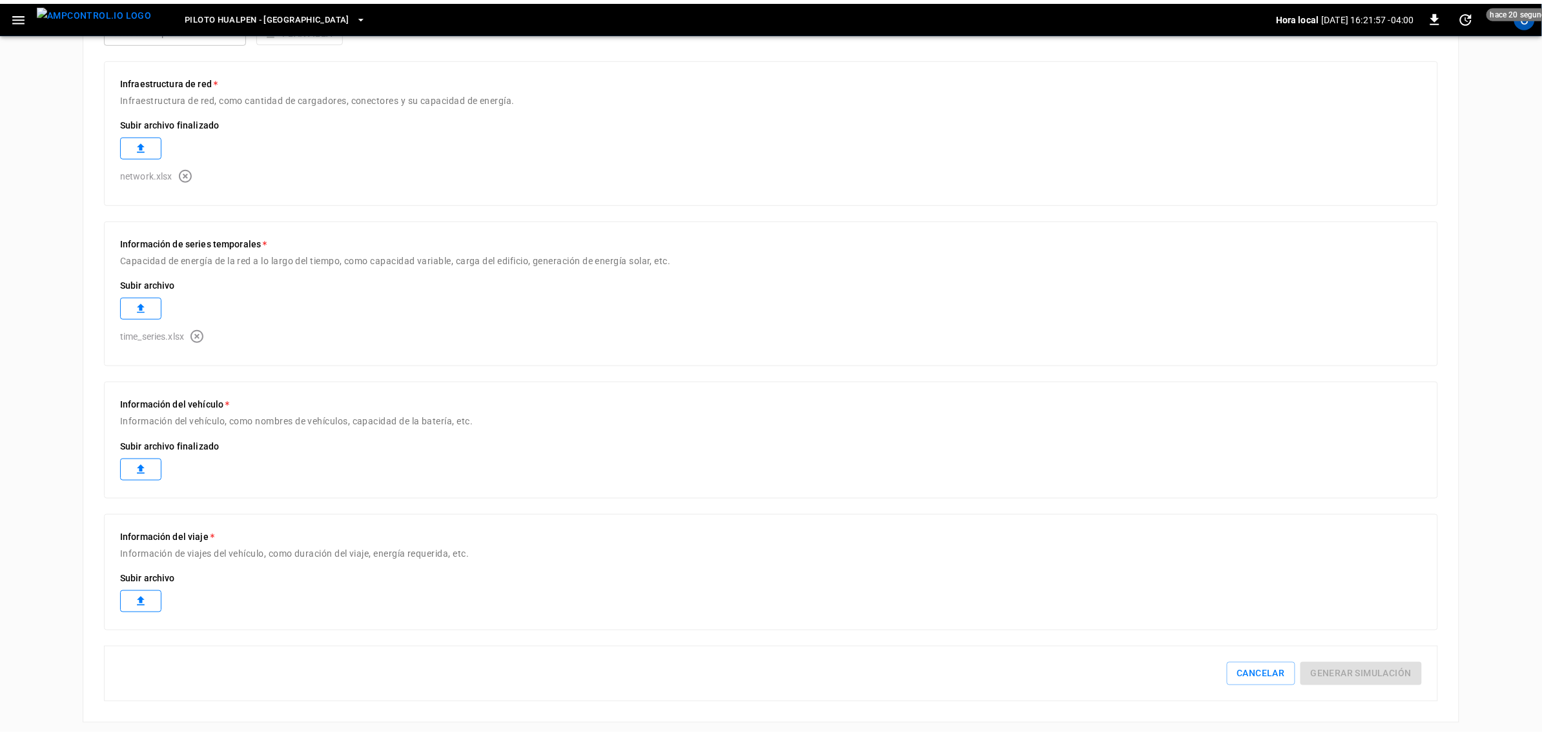
scroll to position [398, 0]
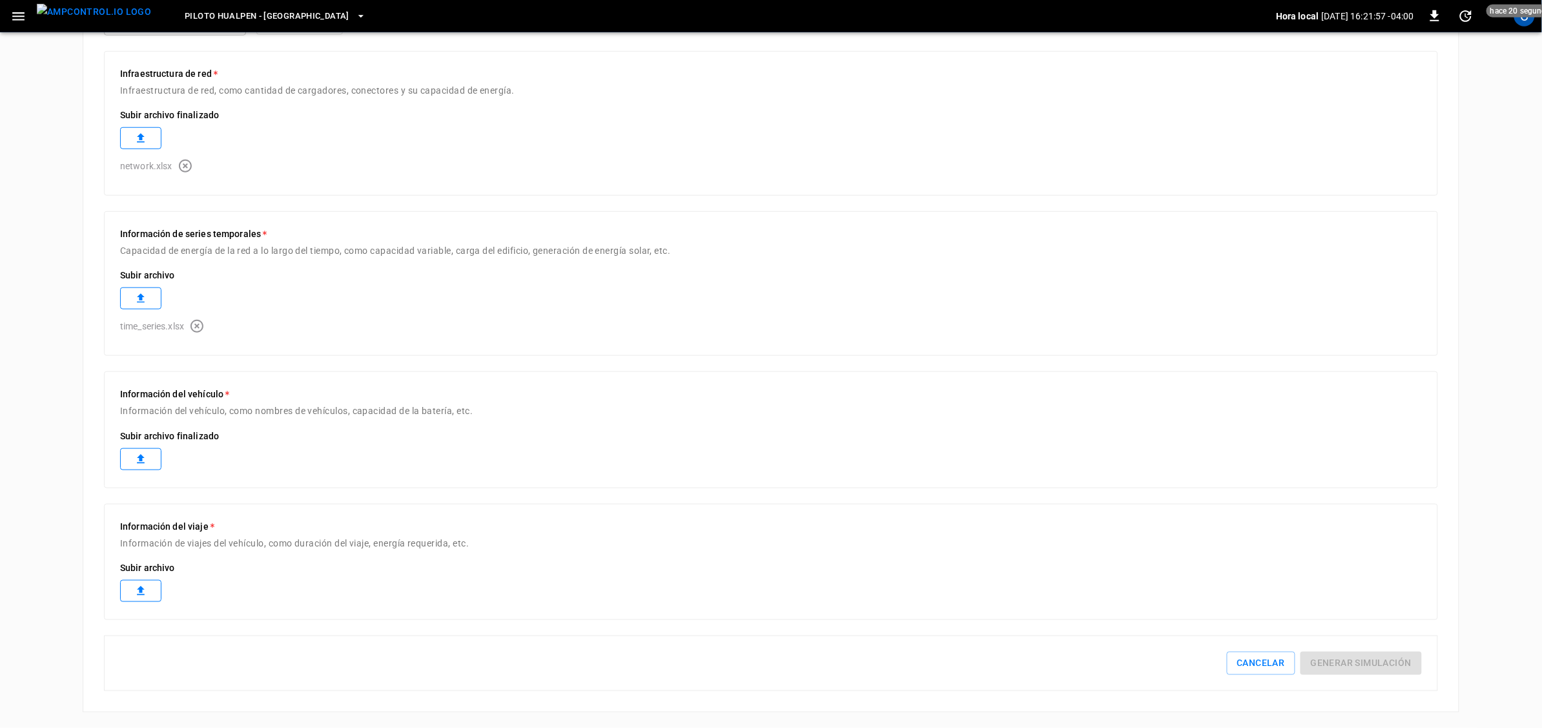
click at [138, 457] on icon at bounding box center [140, 459] width 13 height 13
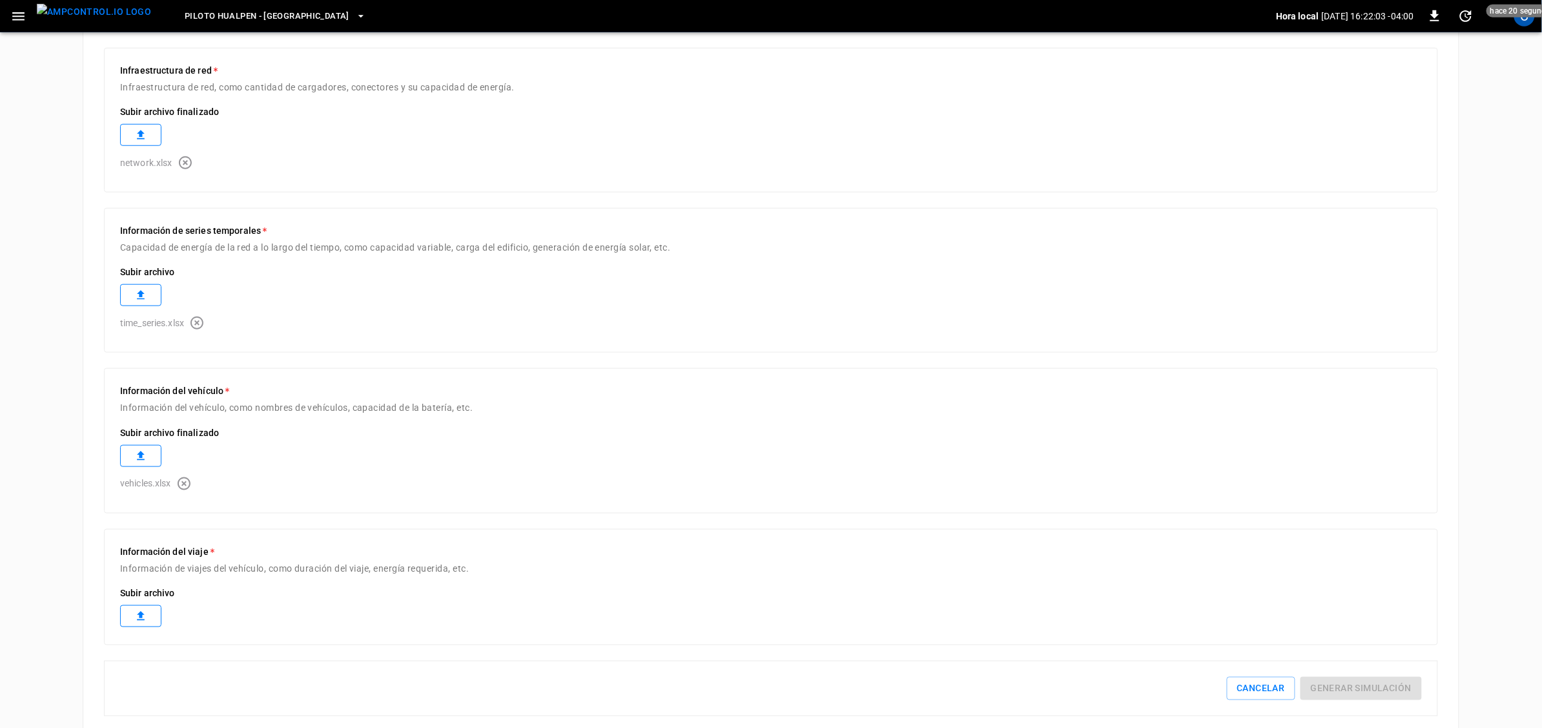
click at [130, 625] on label at bounding box center [140, 616] width 41 height 22
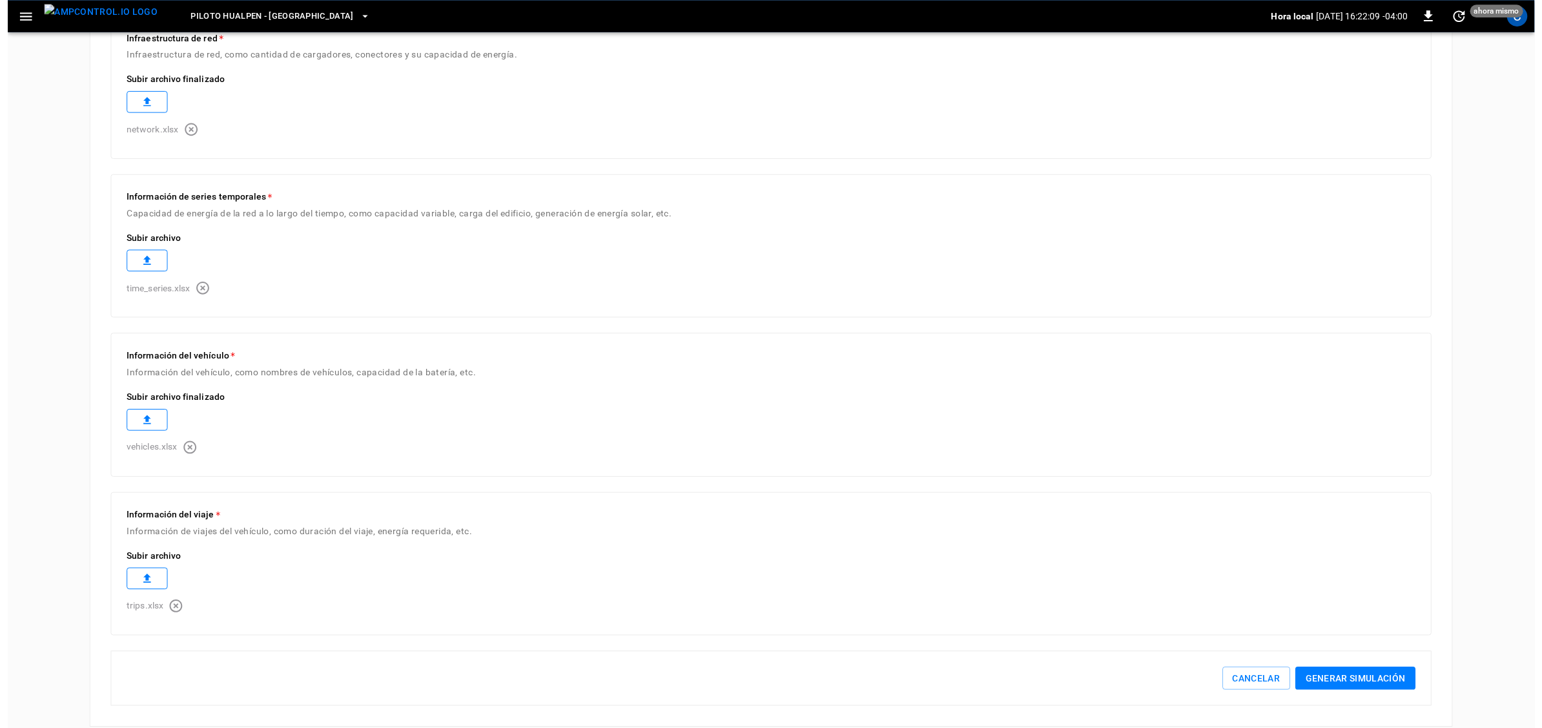
scroll to position [447, 0]
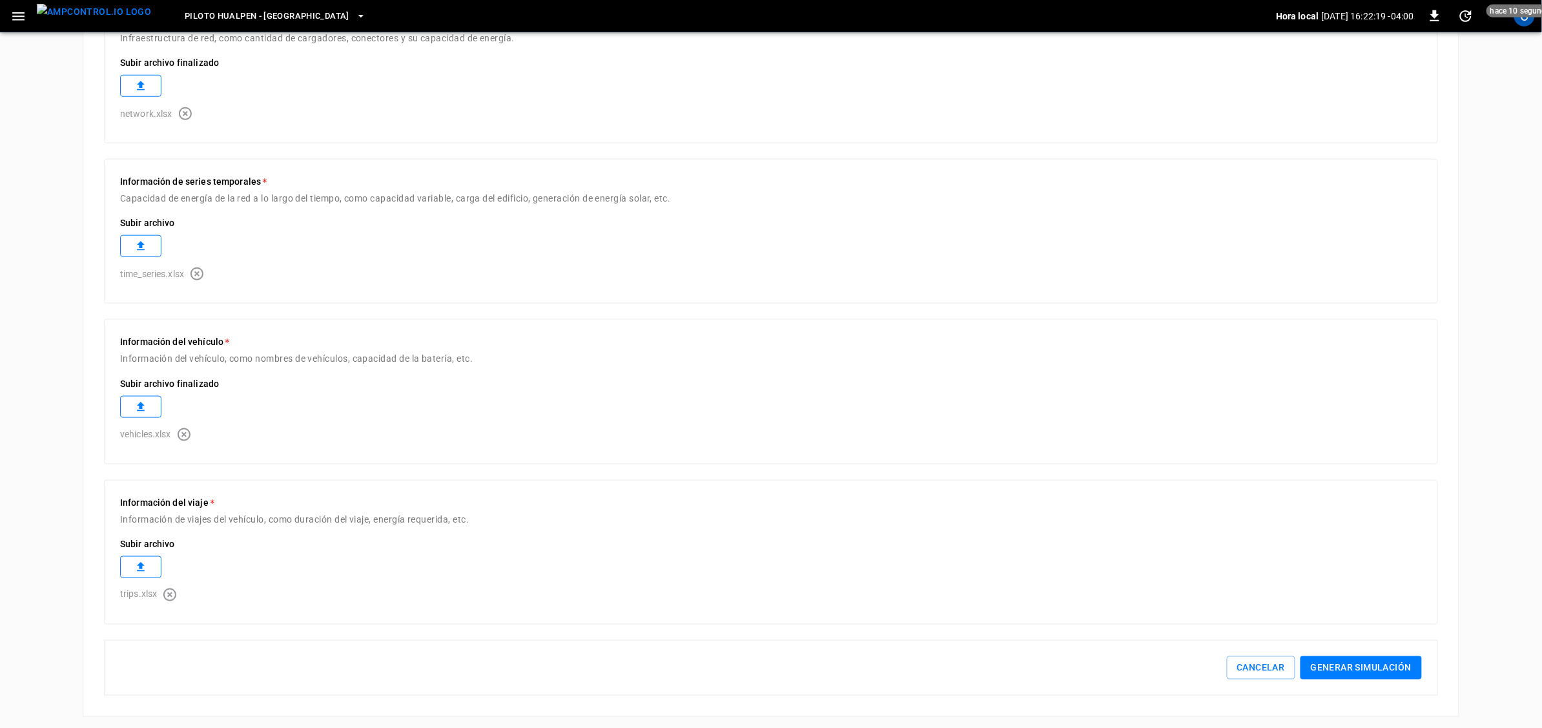
click at [1393, 677] on button "Generar simulación" at bounding box center [1361, 668] width 121 height 24
click at [1363, 670] on button "Generar simulación" at bounding box center [1361, 668] width 121 height 24
click at [1338, 659] on button "Generar simulación" at bounding box center [1361, 668] width 121 height 24
click at [1358, 657] on button "Generar simulación" at bounding box center [1361, 668] width 121 height 24
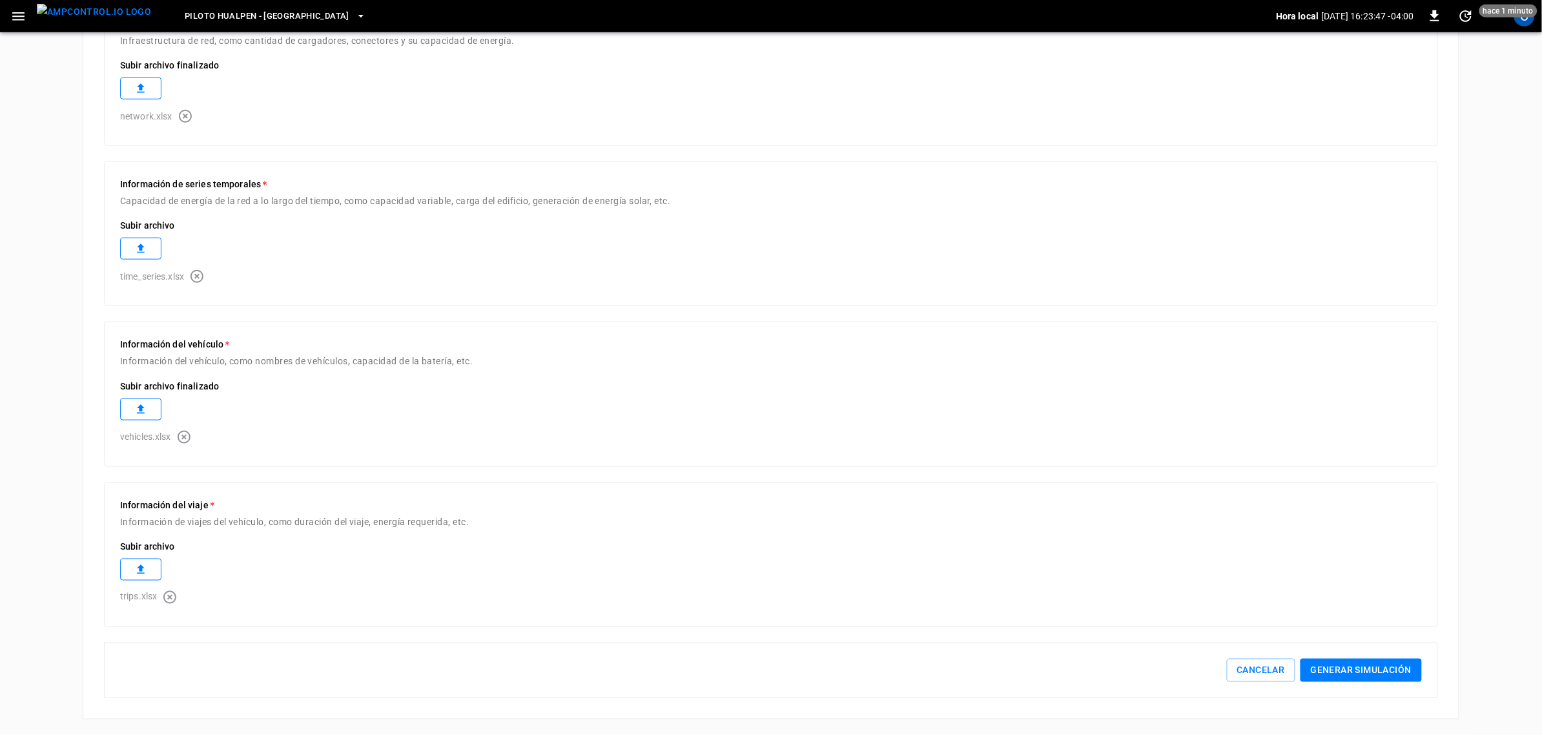
click at [1379, 672] on button "Generar simulación" at bounding box center [1361, 671] width 121 height 24
click at [1380, 659] on button "Generar simulación" at bounding box center [1361, 671] width 121 height 24
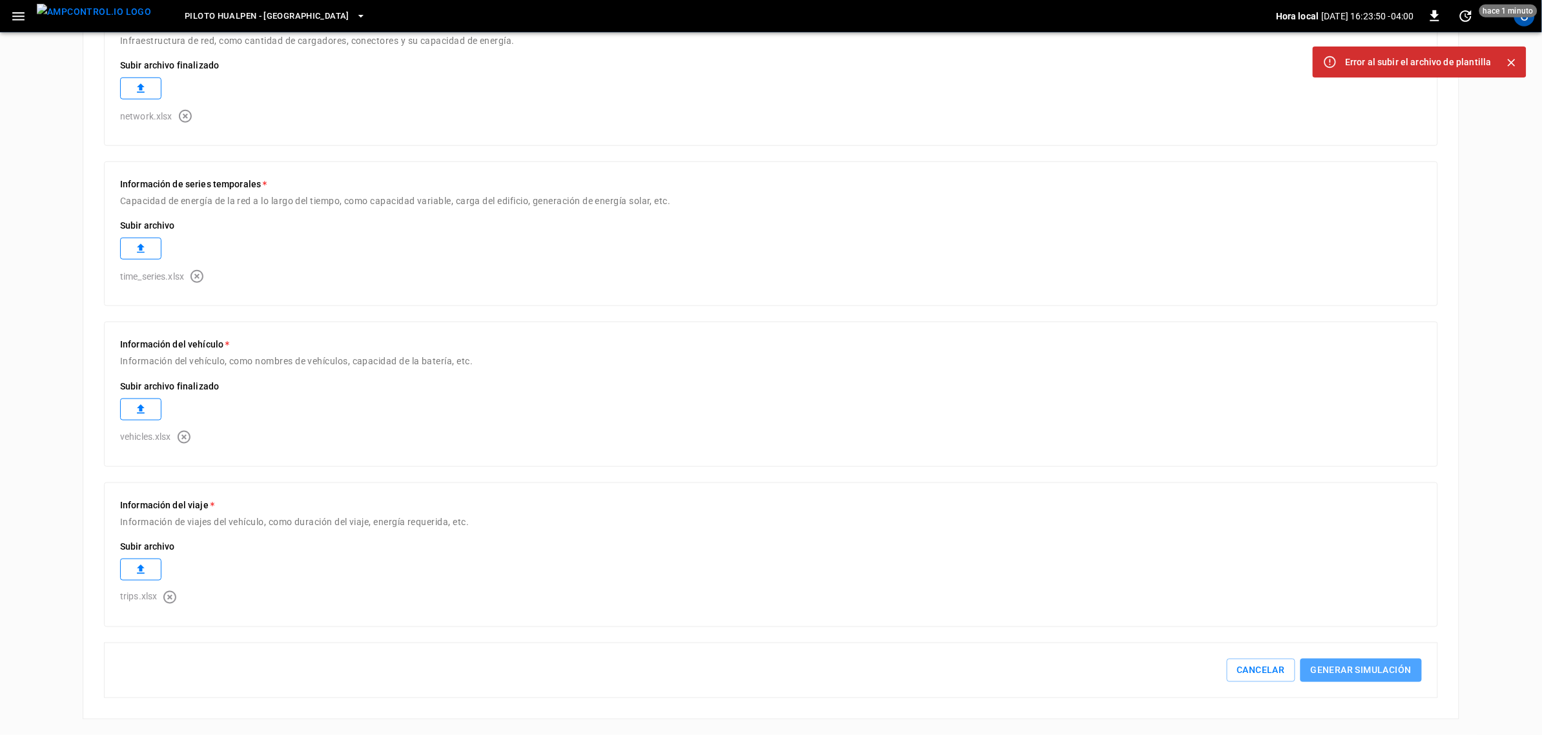
click at [1380, 659] on button "Generar simulación" at bounding box center [1361, 671] width 121 height 24
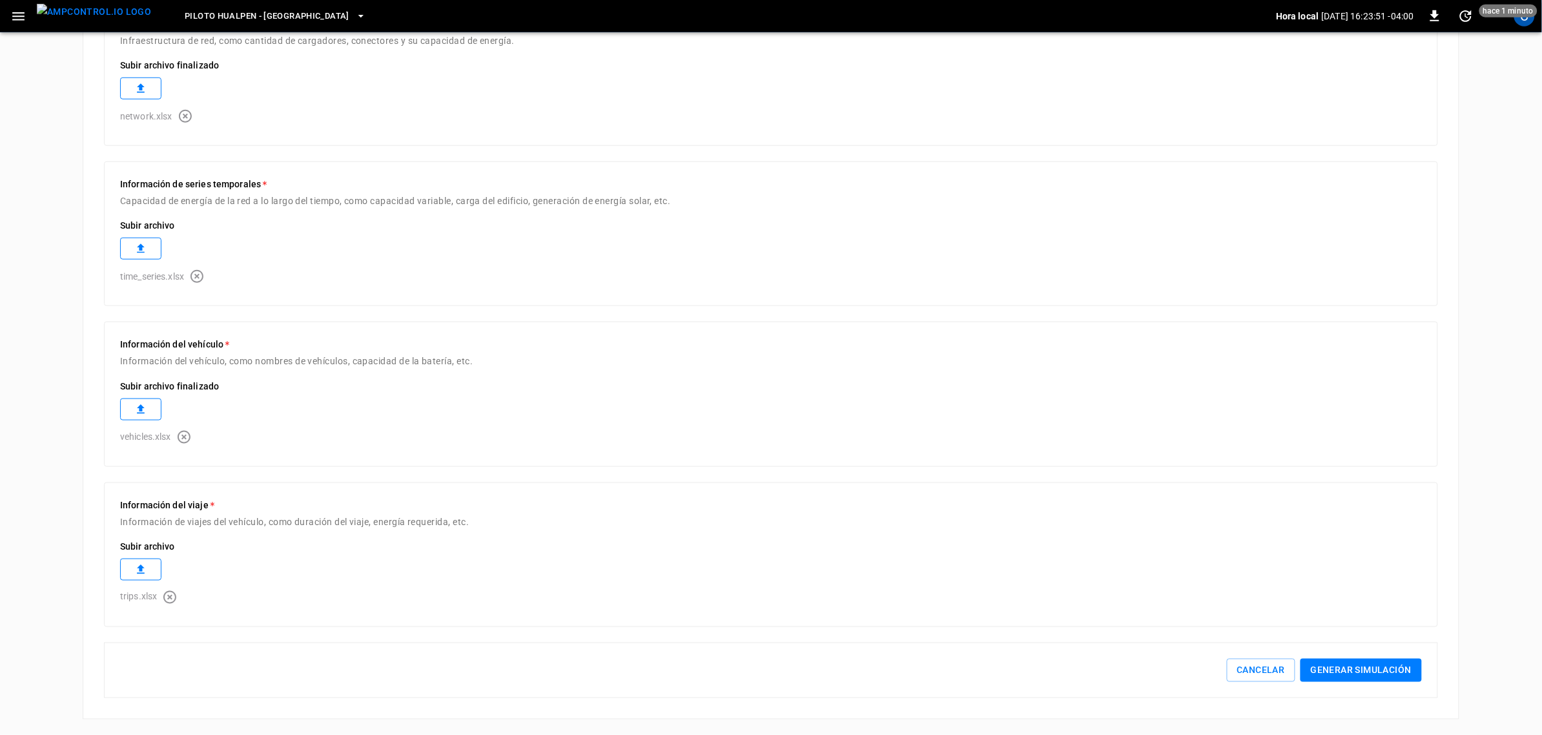
click at [1380, 659] on button "Generar simulación" at bounding box center [1361, 671] width 121 height 24
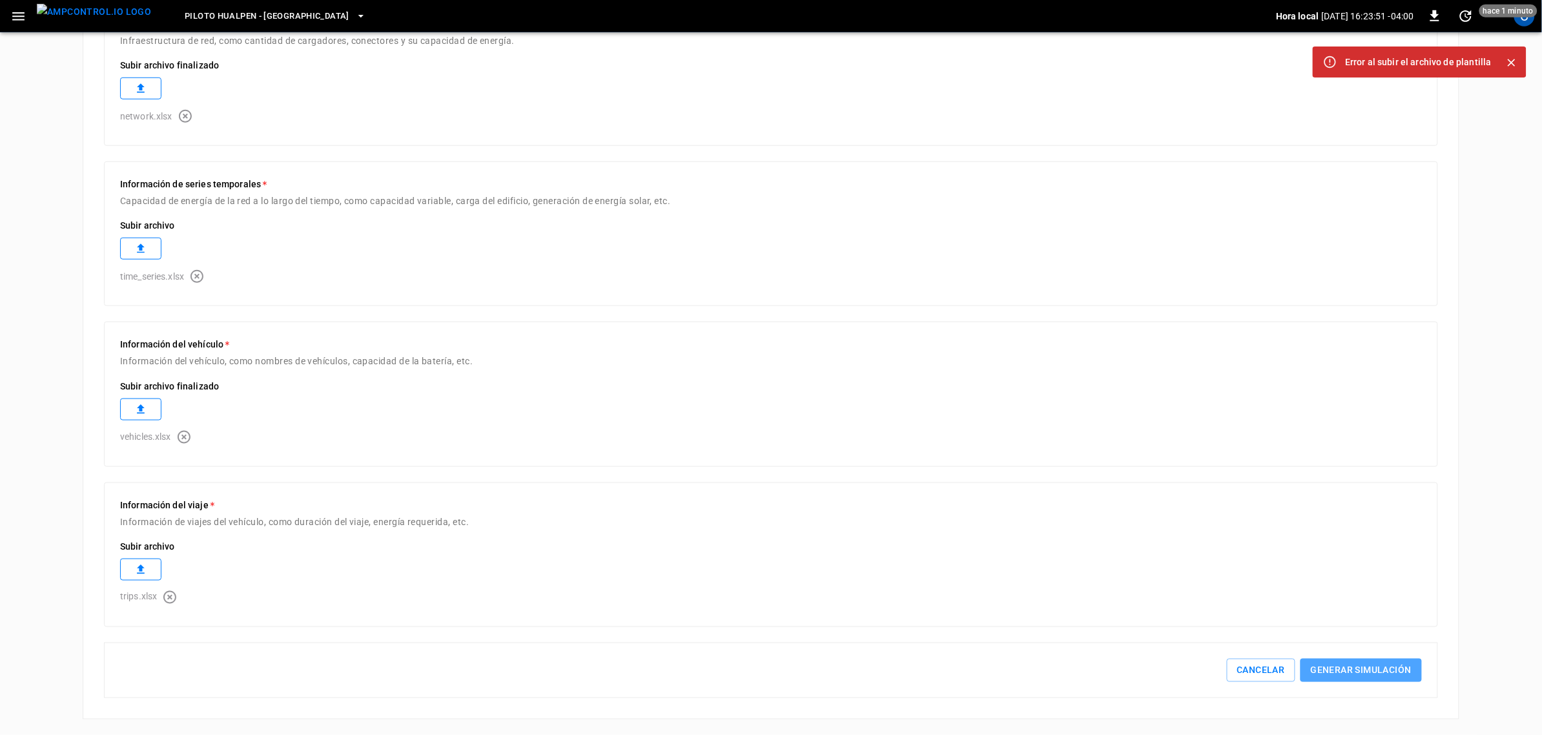
click at [1380, 659] on button "Generar simulación" at bounding box center [1361, 671] width 121 height 24
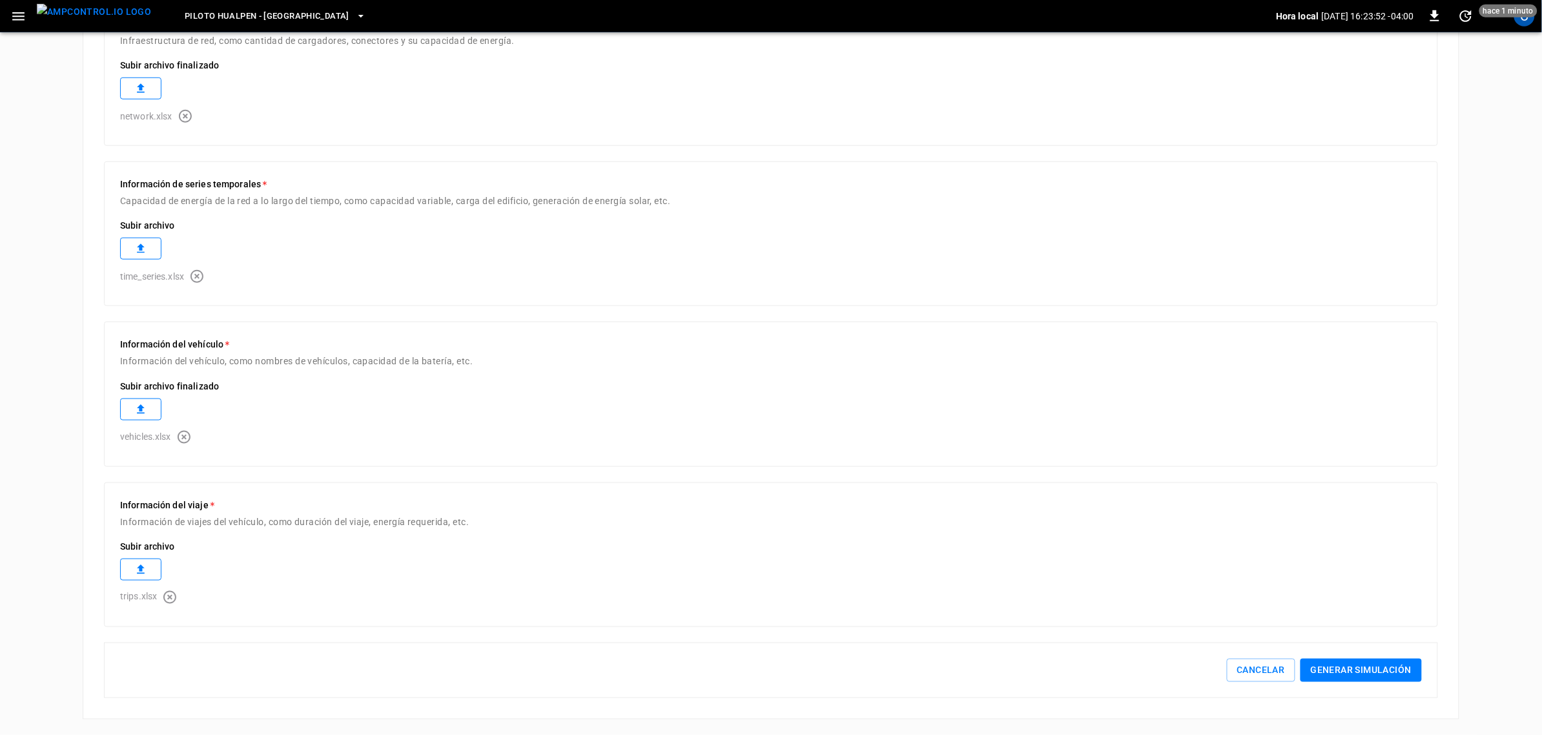
click at [1380, 659] on button "Generar simulación" at bounding box center [1361, 671] width 121 height 24
click at [1382, 657] on div "Cancelar Generar simulación" at bounding box center [771, 671] width 1334 height 56
click at [1383, 656] on div "Cancelar Generar simulación" at bounding box center [771, 671] width 1334 height 56
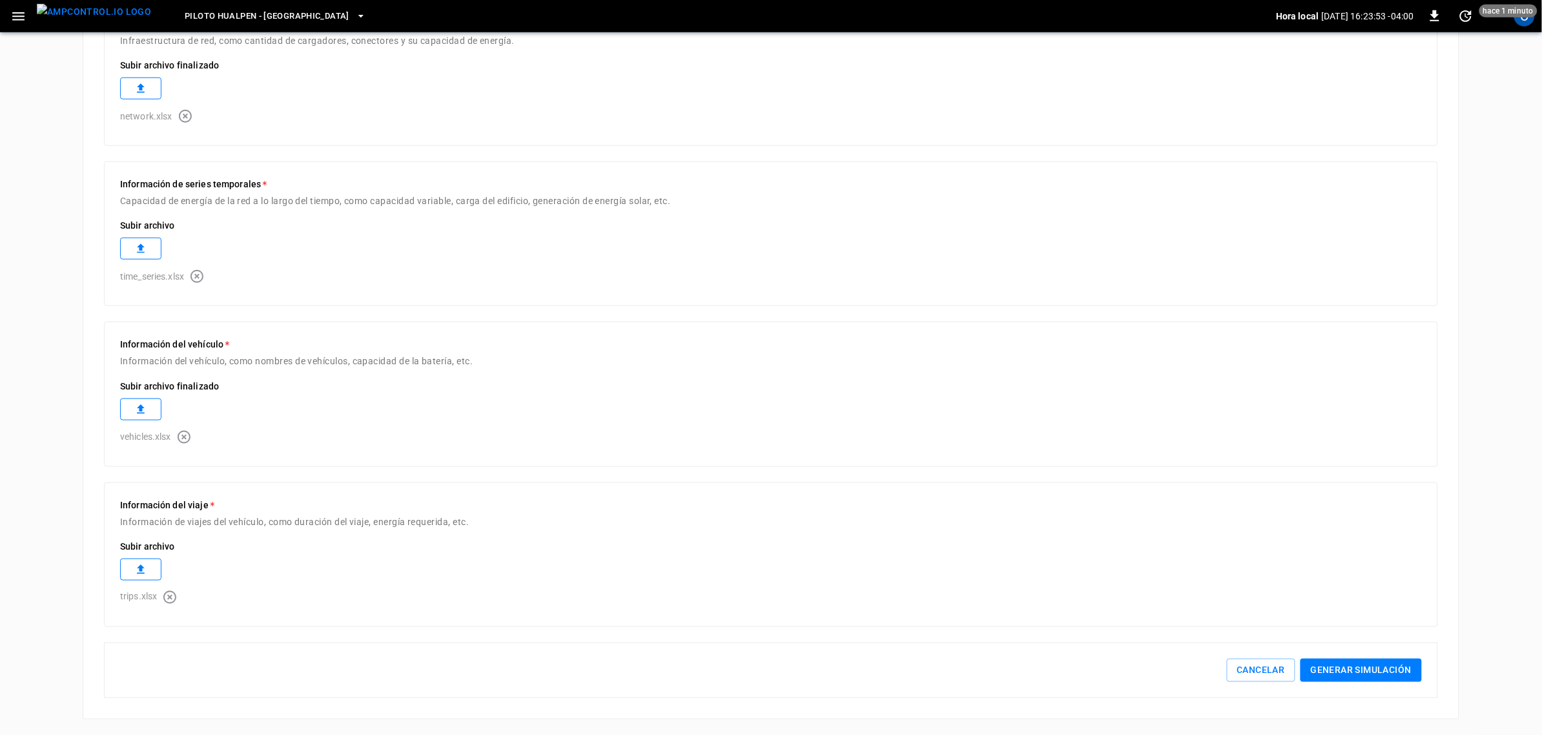
click at [1383, 656] on div "Cancelar Generar simulación" at bounding box center [771, 671] width 1334 height 56
click at [1383, 663] on button "Generar simulación" at bounding box center [1361, 671] width 121 height 24
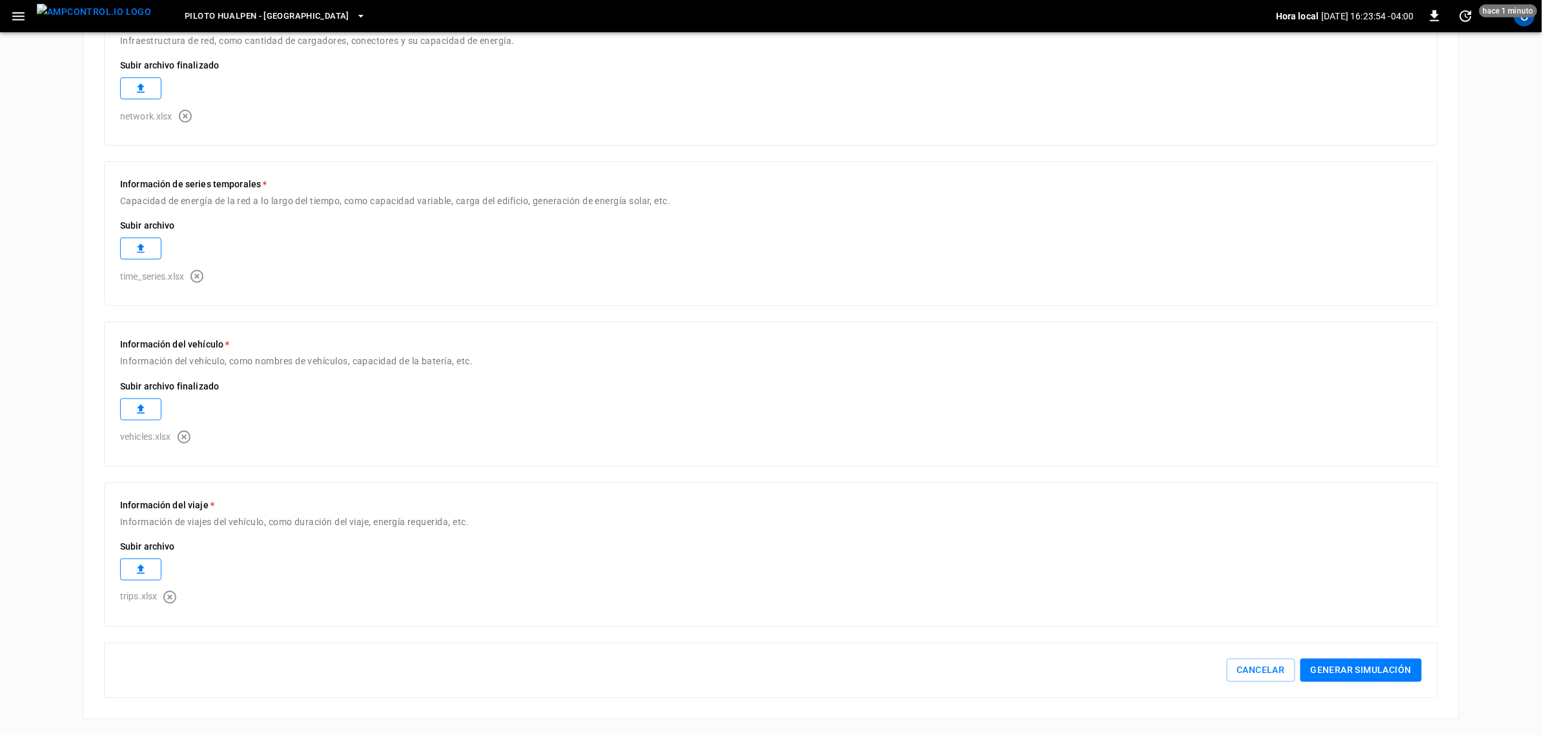
click at [1383, 663] on button "Generar simulación" at bounding box center [1361, 671] width 121 height 24
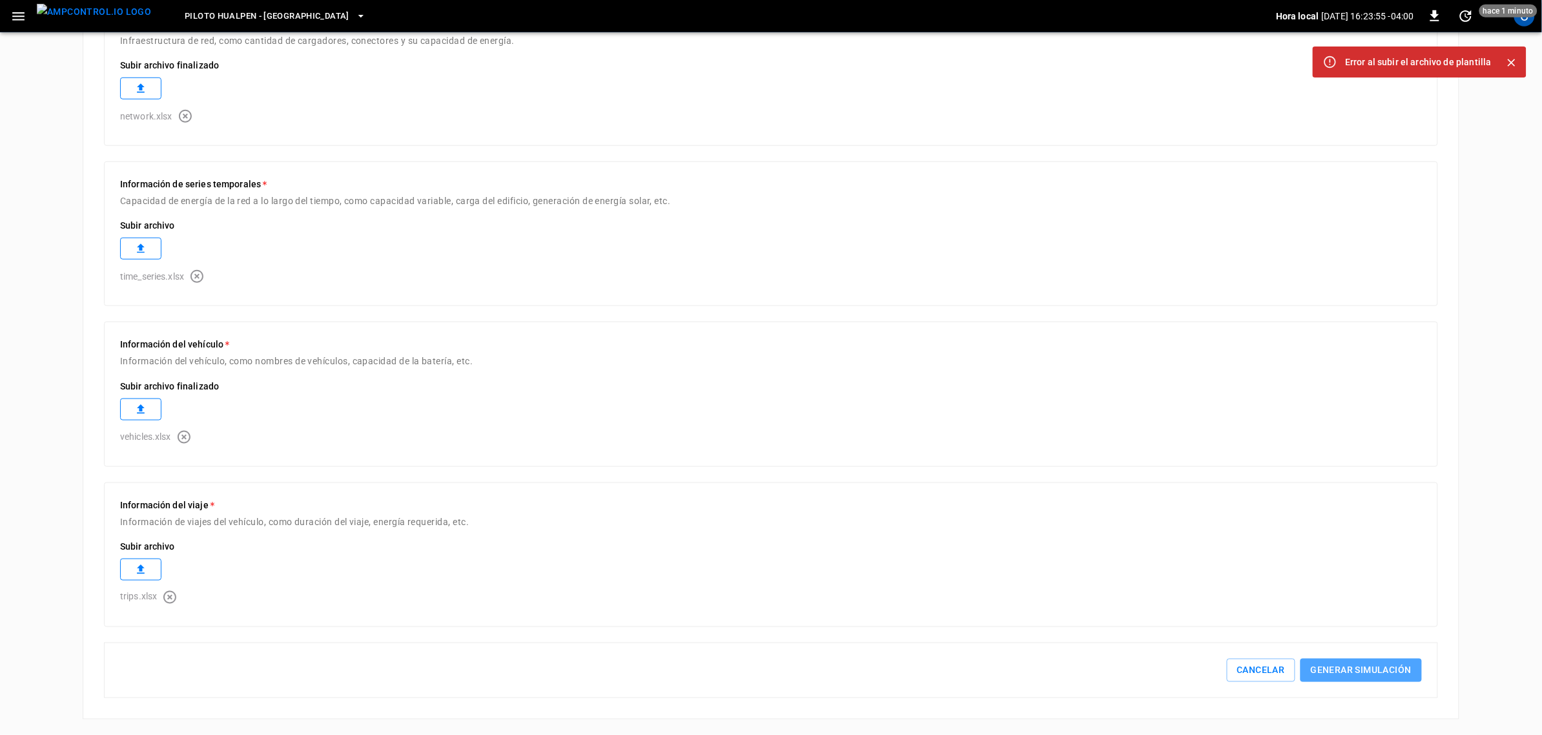
click at [1383, 663] on button "Generar simulación" at bounding box center [1361, 671] width 121 height 24
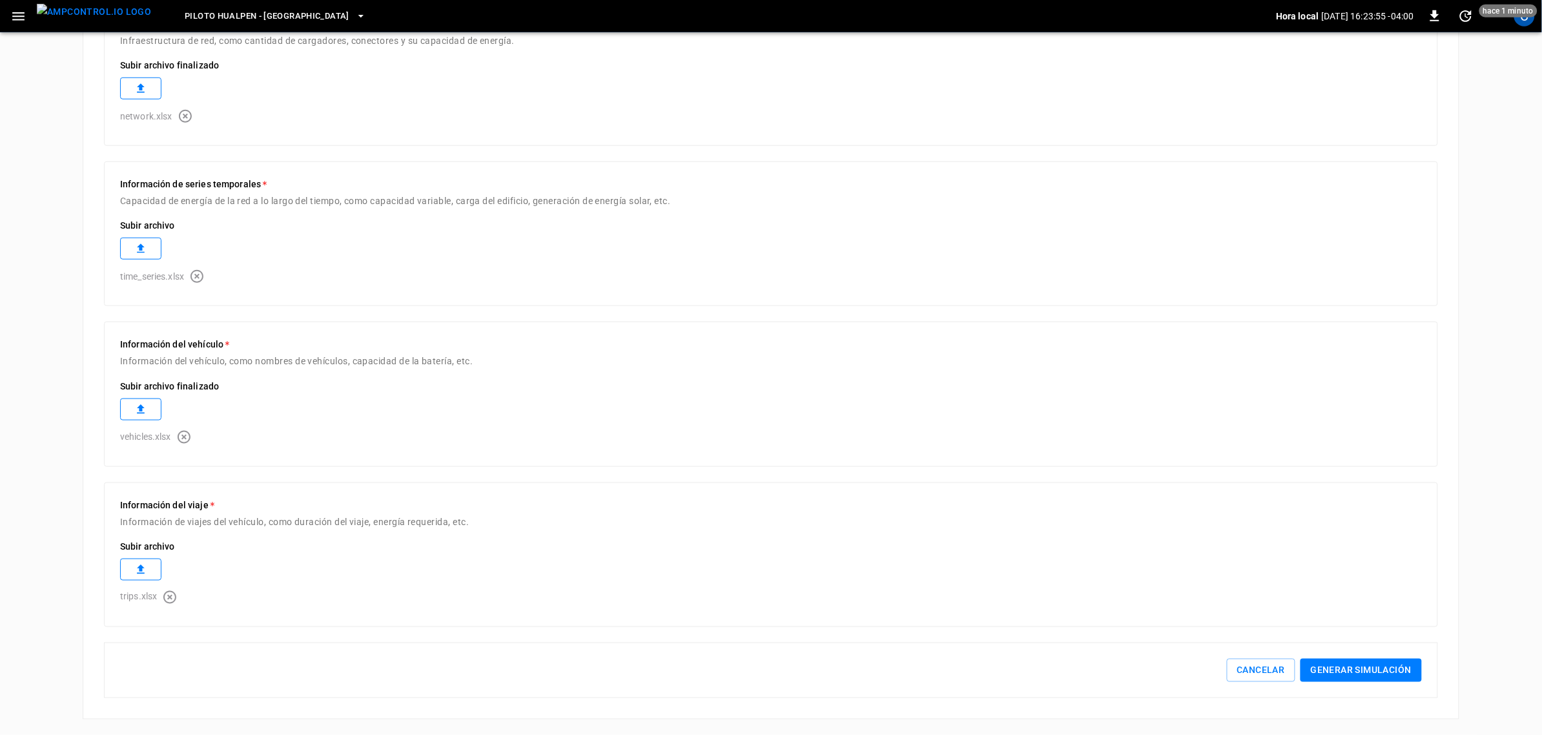
click at [1383, 663] on button "Generar simulación" at bounding box center [1361, 671] width 121 height 24
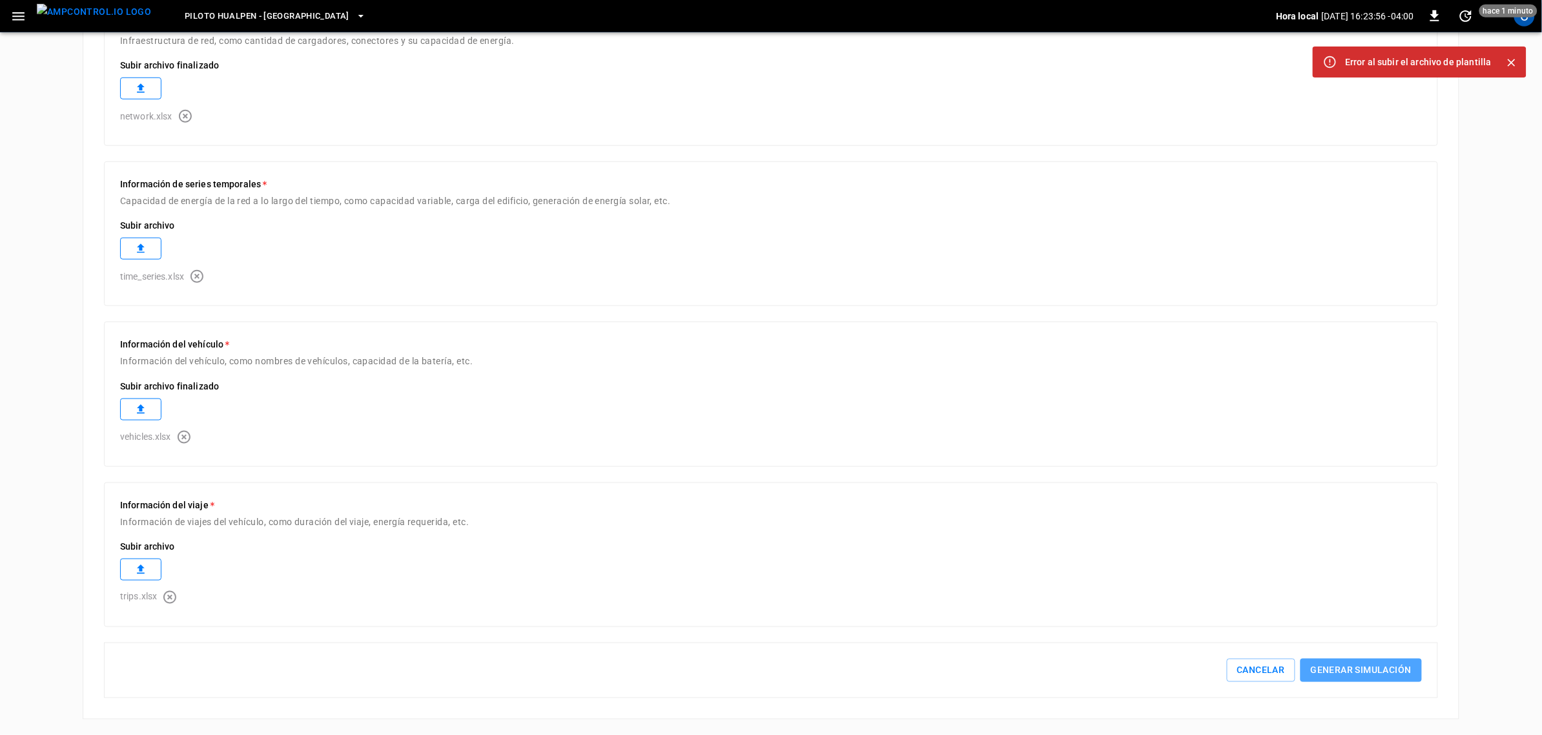
click at [1383, 663] on button "Generar simulación" at bounding box center [1361, 671] width 121 height 24
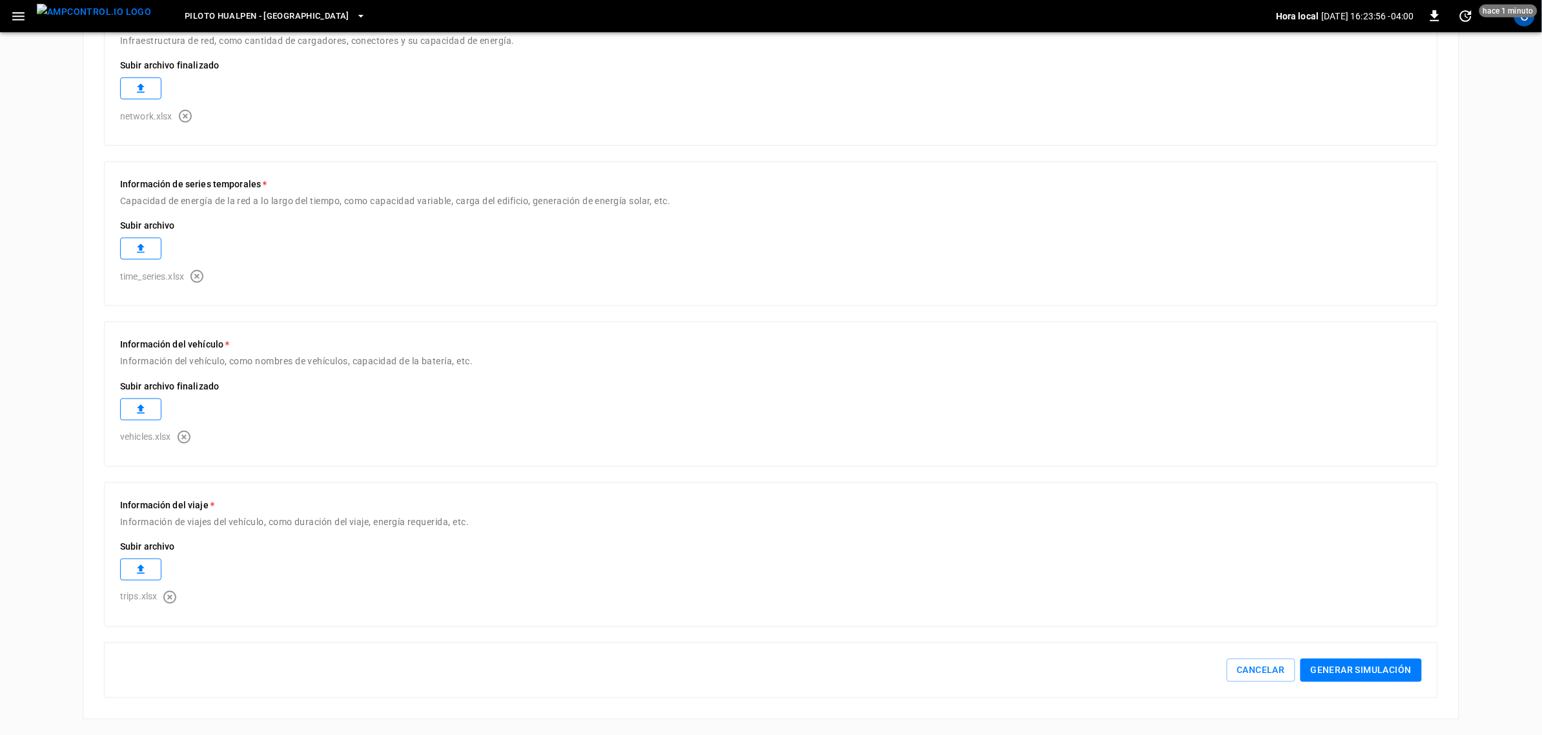
click at [1383, 663] on button "Generar simulación" at bounding box center [1361, 671] width 121 height 24
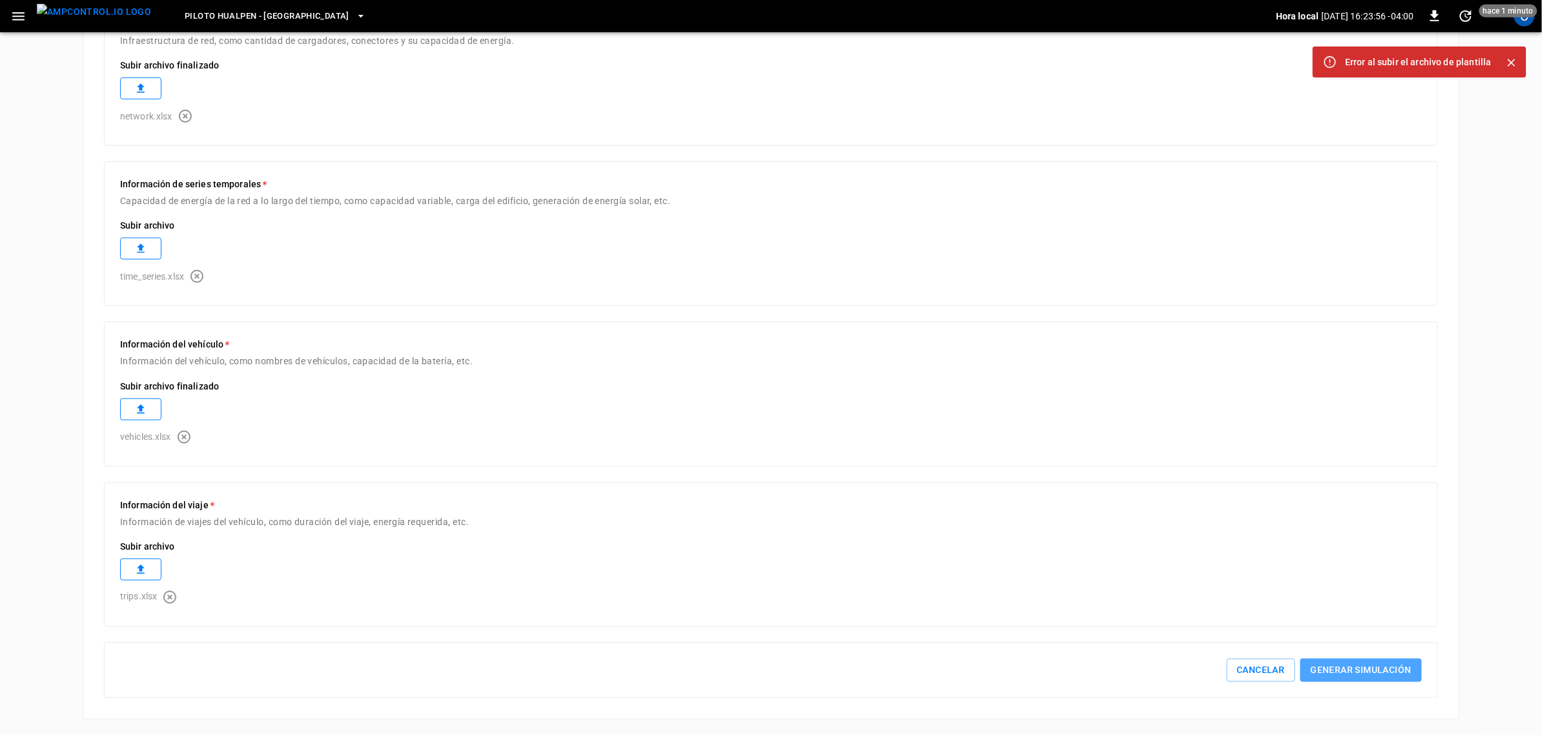
click at [1383, 663] on button "Generar simulación" at bounding box center [1361, 671] width 121 height 24
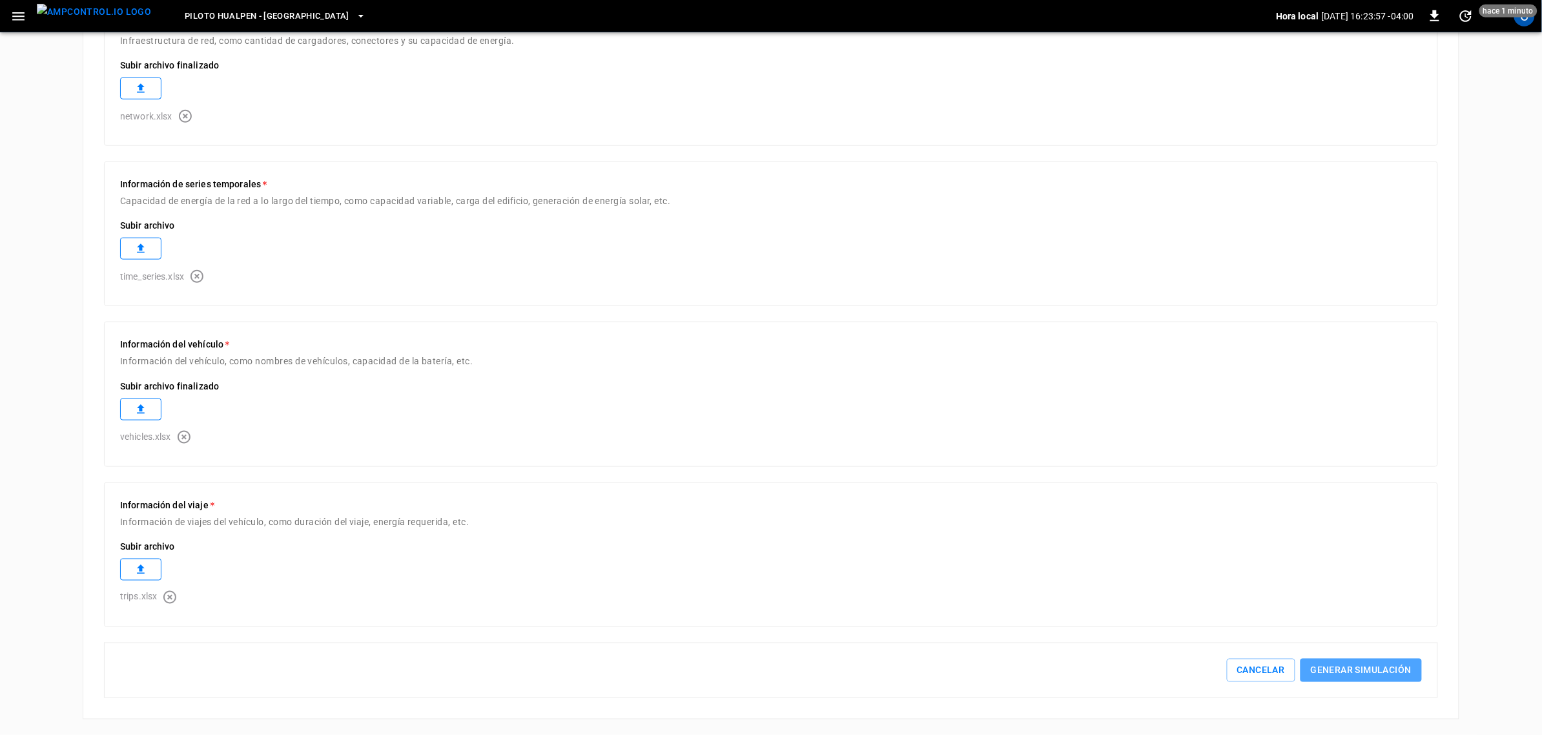
click at [1383, 663] on button "Generar simulación" at bounding box center [1361, 671] width 121 height 24
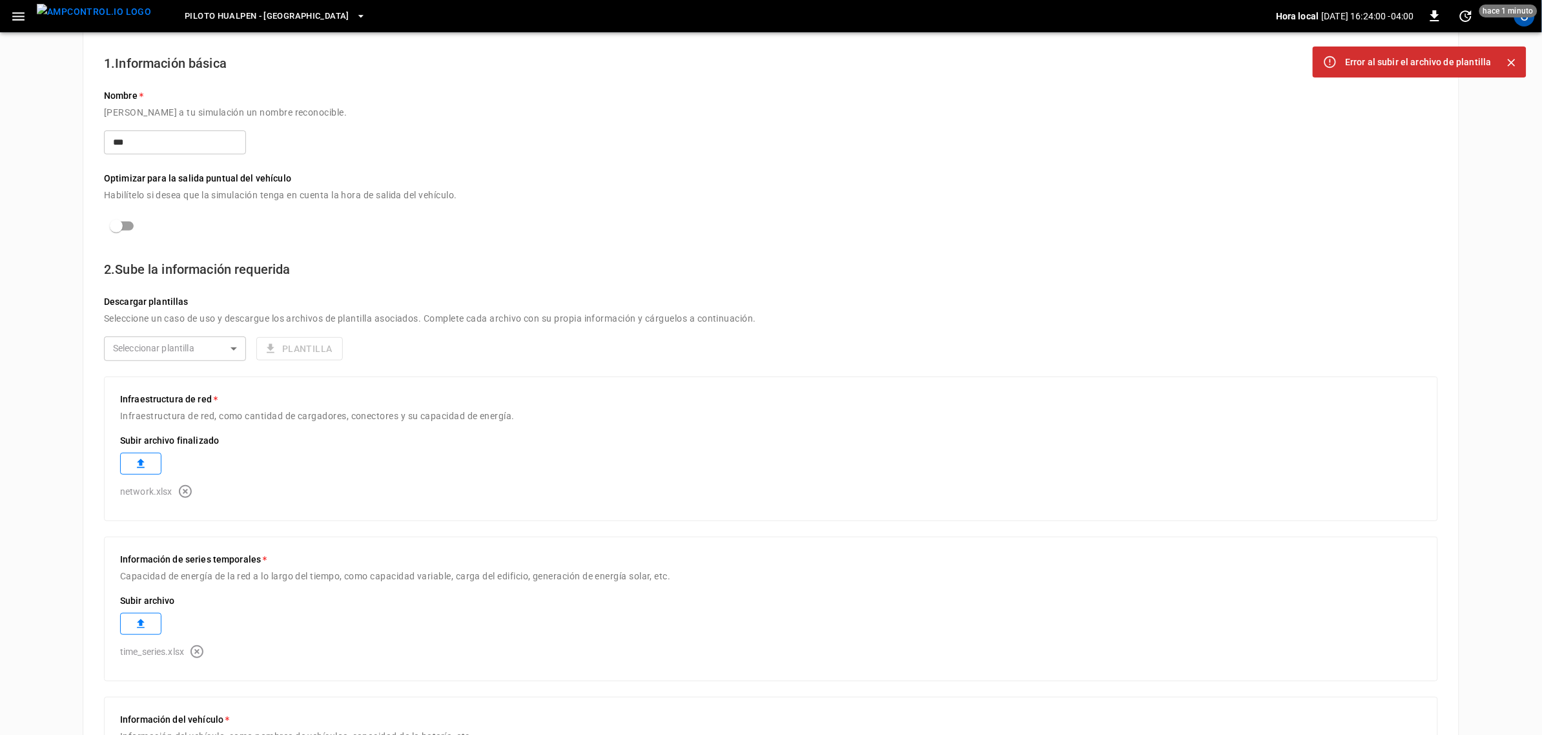
scroll to position [0, 0]
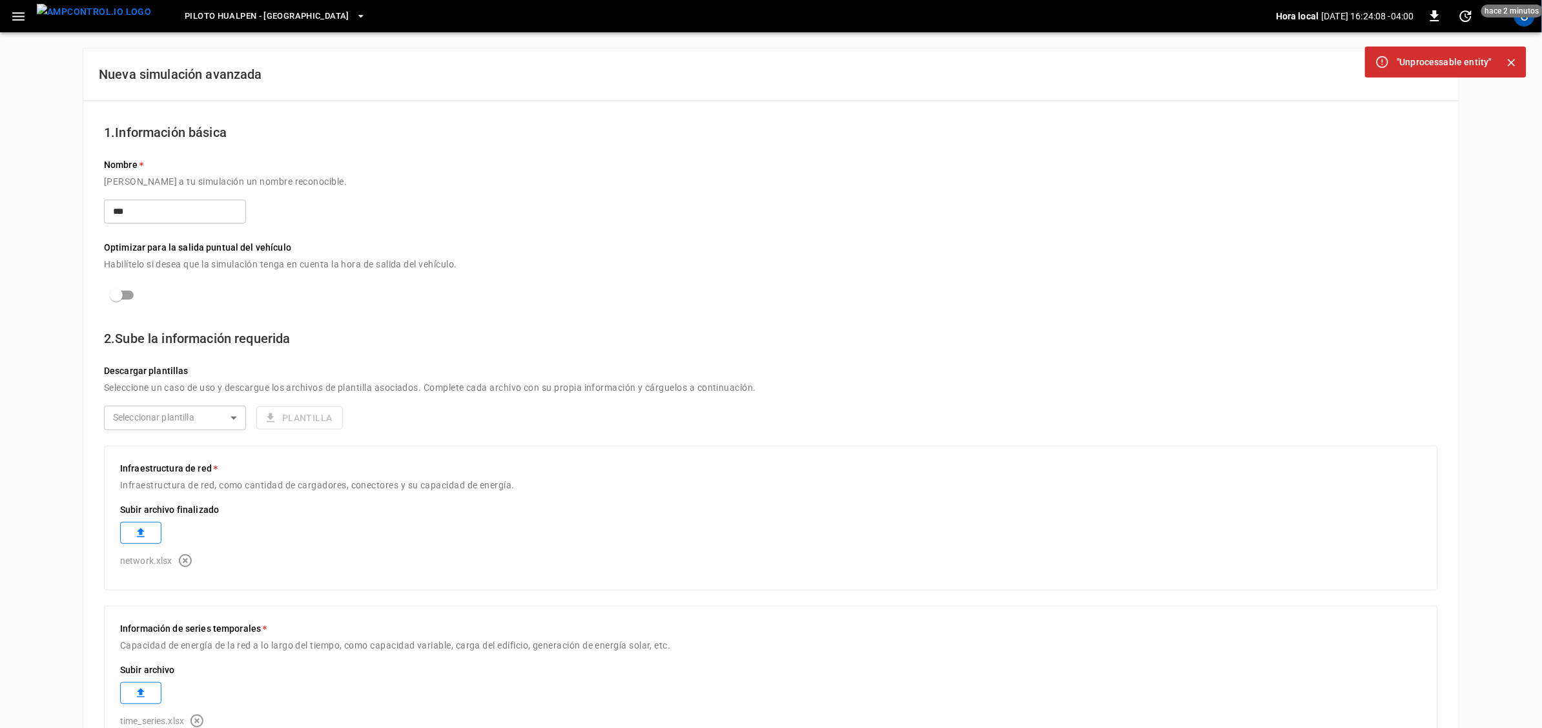
click at [1403, 63] on div ""Unprocessable entity"" at bounding box center [1445, 61] width 94 height 23
click at [1382, 56] on icon at bounding box center [1383, 62] width 14 height 14
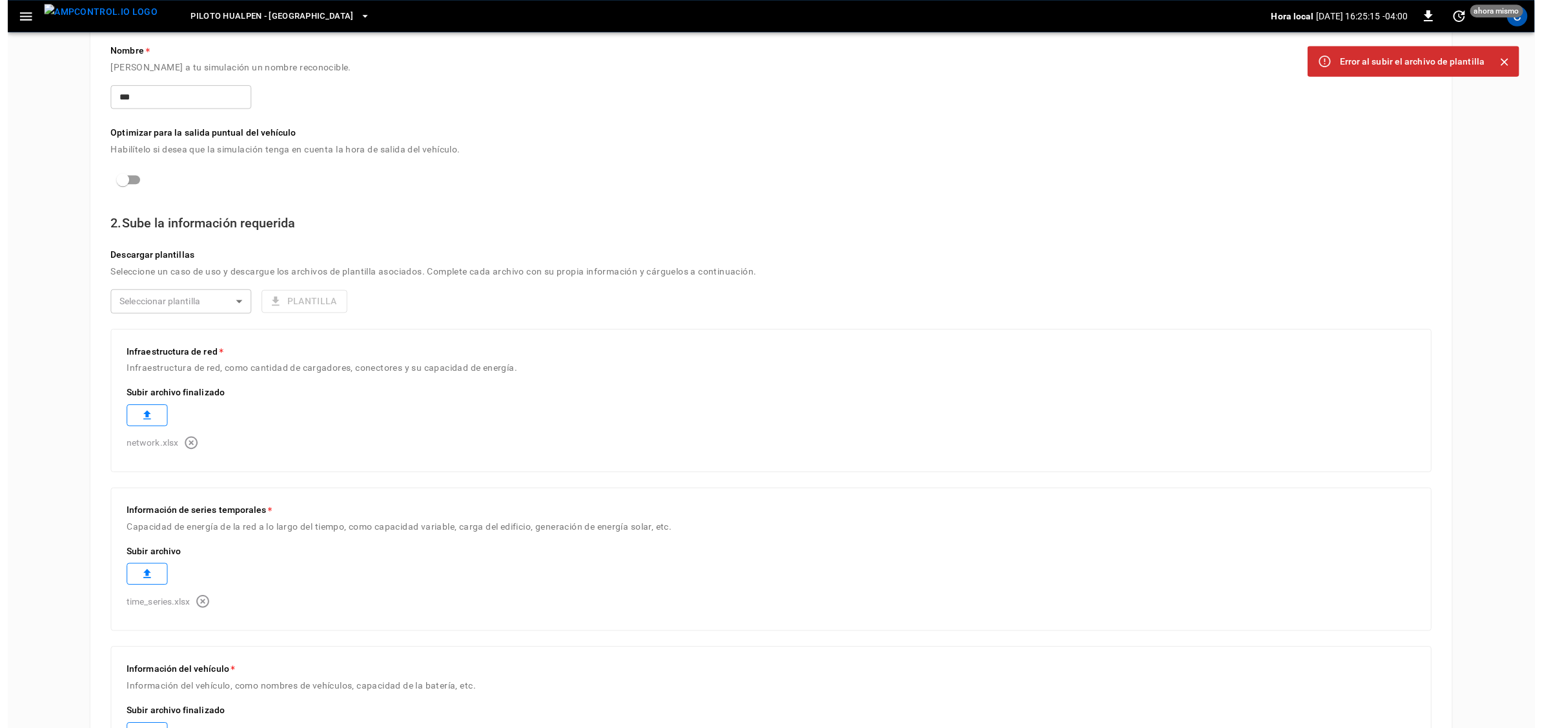
scroll to position [447, 0]
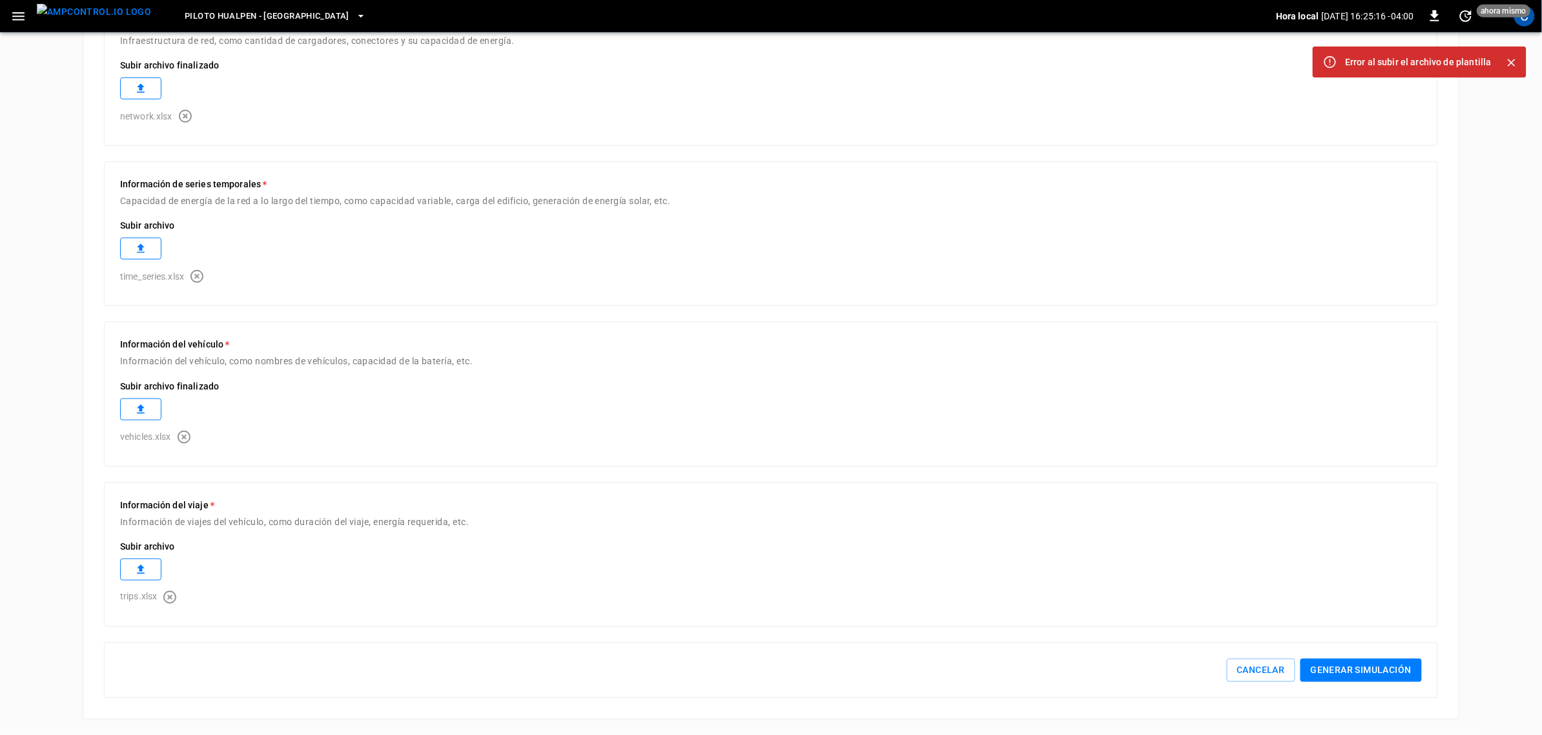
click at [1356, 663] on button "Generar simulación" at bounding box center [1361, 671] width 121 height 24
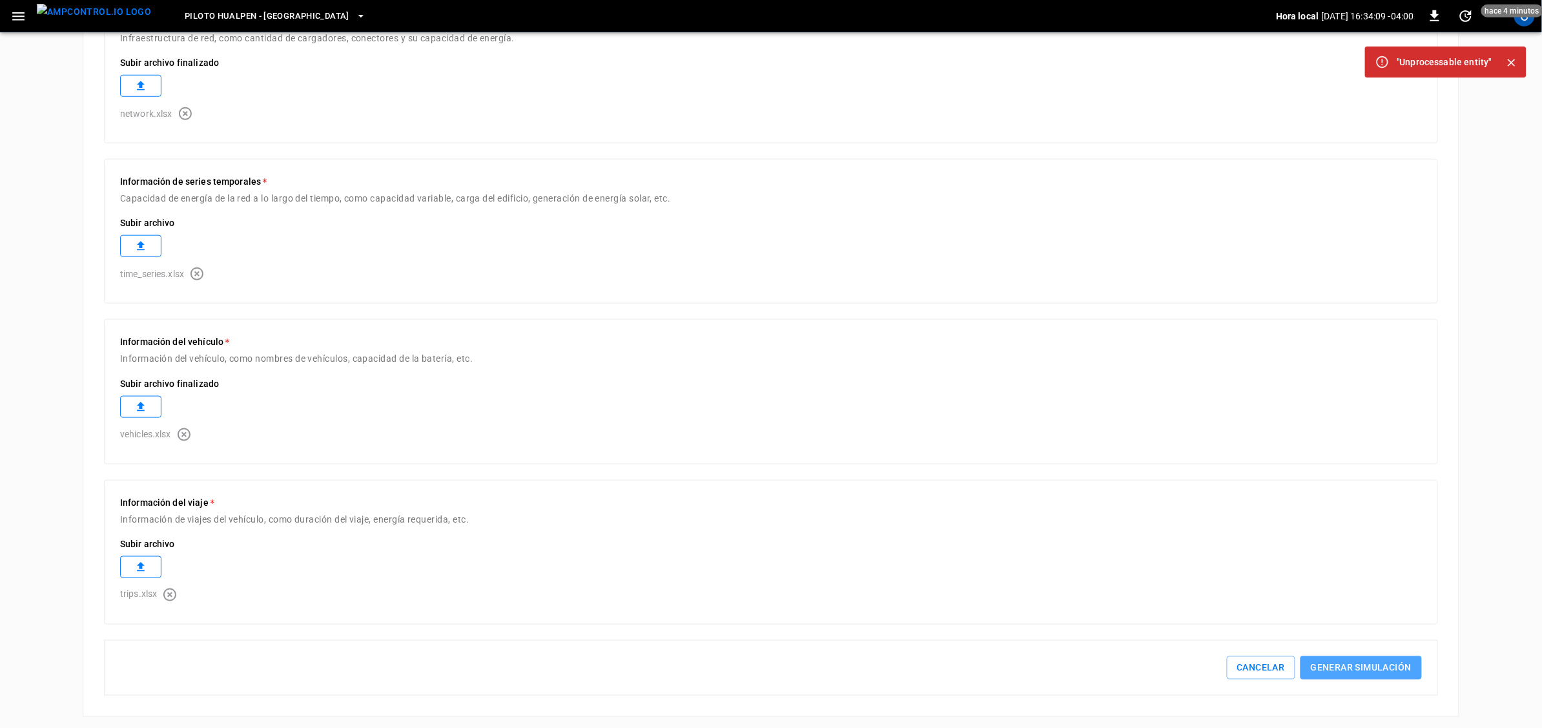
click at [1358, 675] on button "Generar simulación" at bounding box center [1361, 668] width 121 height 24
